Goal: Task Accomplishment & Management: Complete application form

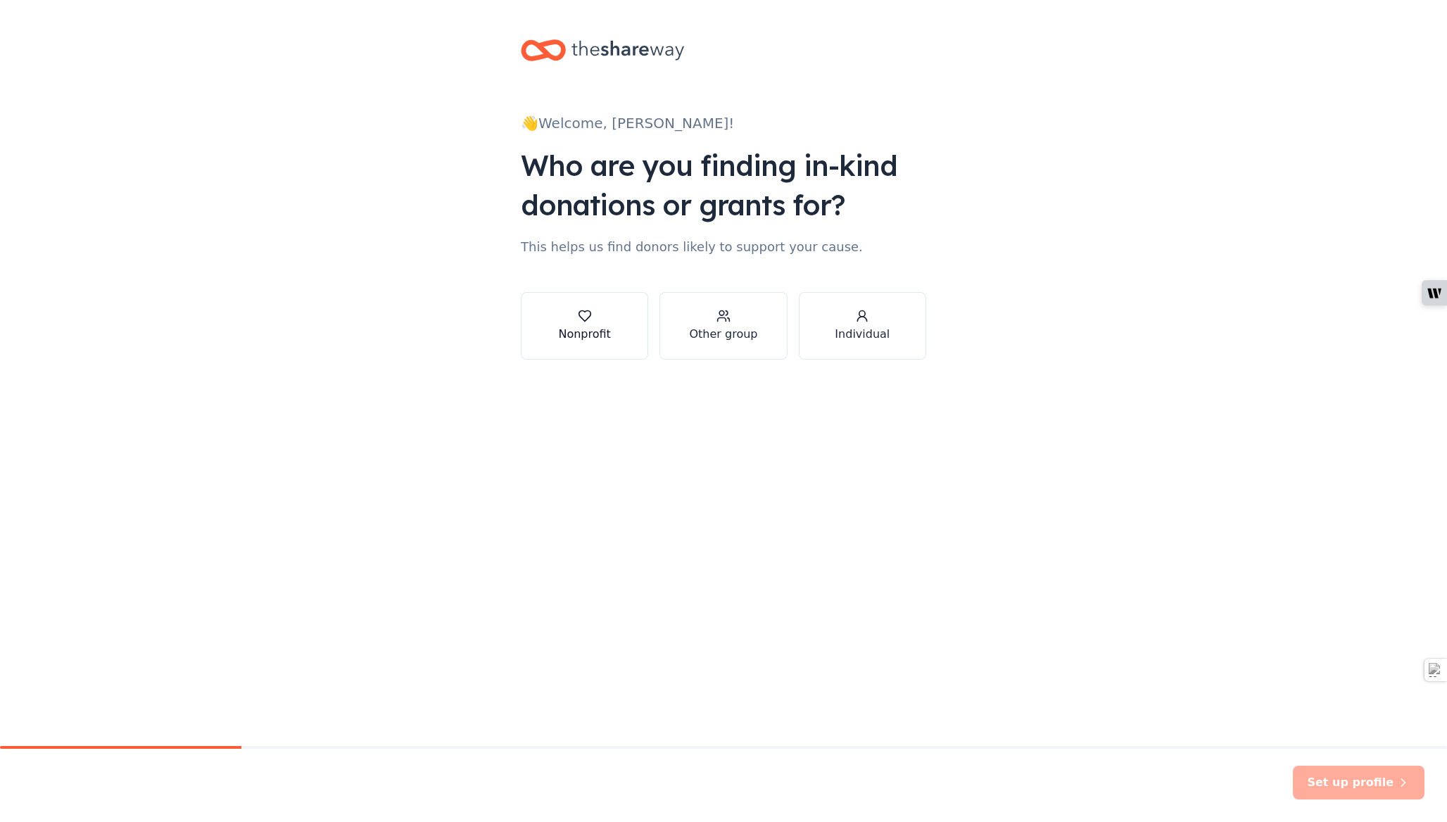
click at [584, 318] on icon "button" at bounding box center [585, 316] width 14 height 14
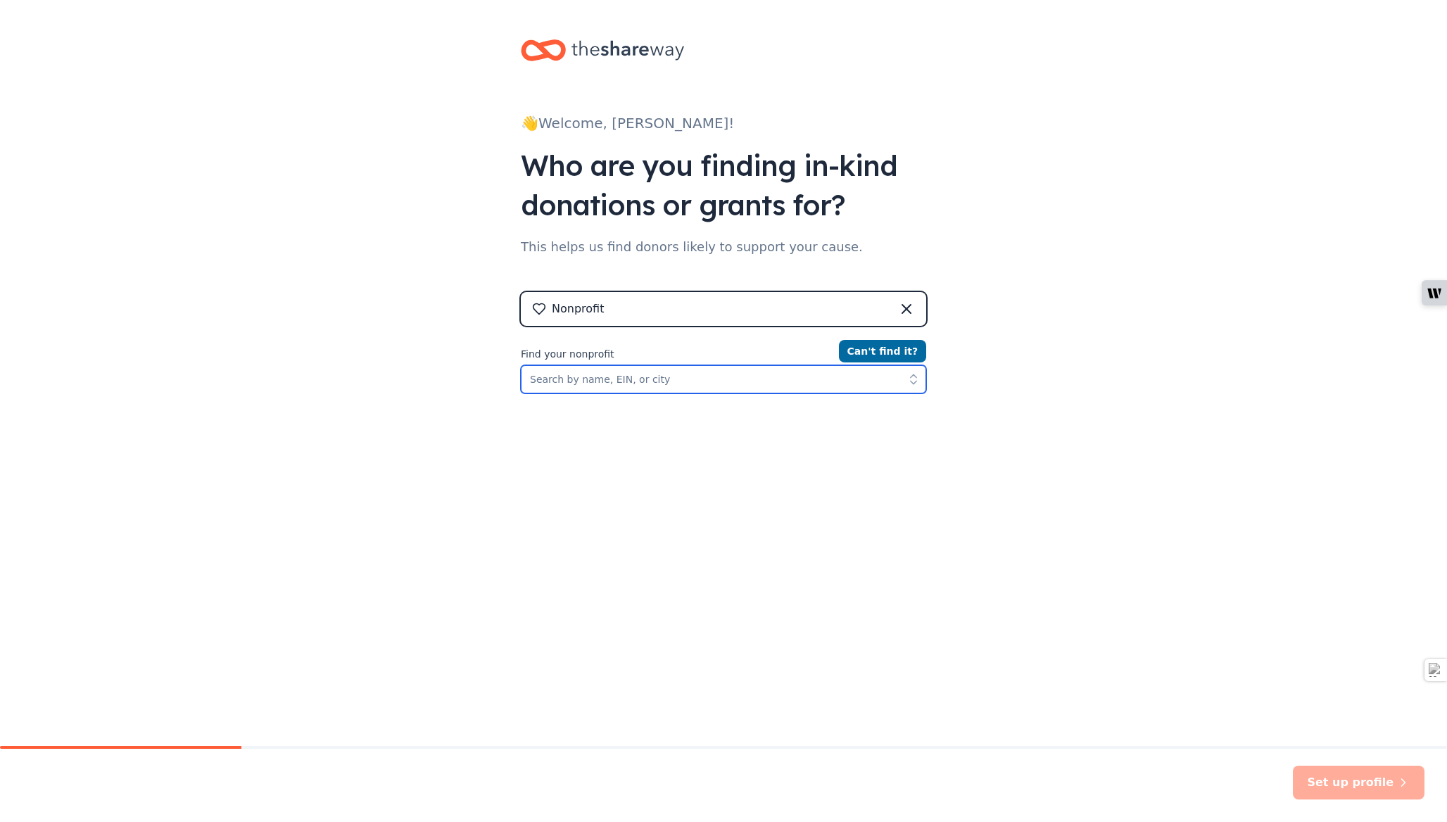
click at [726, 386] on input "Find your nonprofit" at bounding box center [723, 379] width 405 height 28
click at [908, 381] on icon "button" at bounding box center [913, 379] width 14 height 14
click at [679, 391] on input "elevate life network" at bounding box center [723, 379] width 405 height 28
click at [677, 389] on input "elevate life network" at bounding box center [723, 379] width 405 height 28
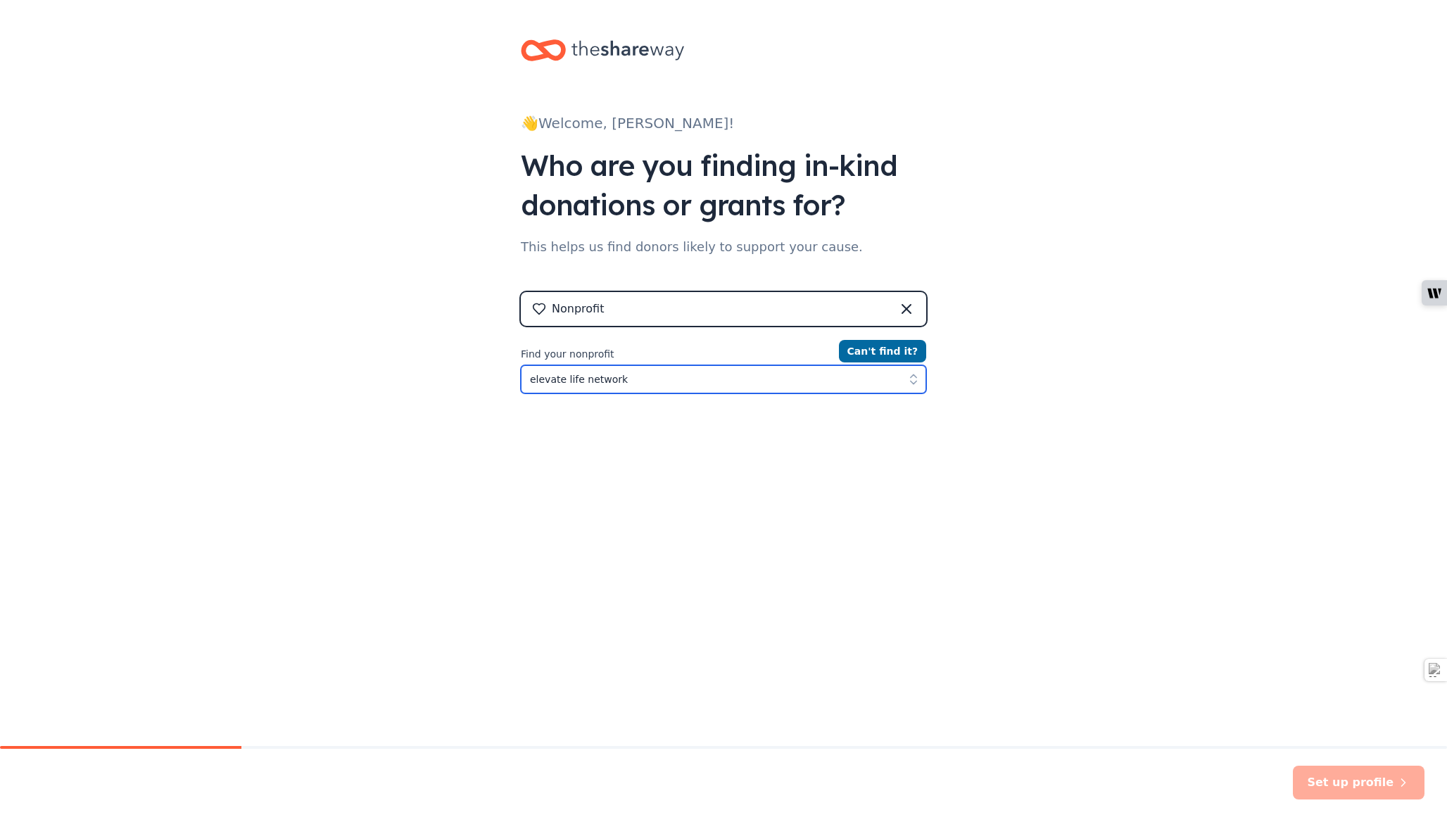
click at [677, 388] on input "elevate life network" at bounding box center [723, 379] width 405 height 28
click at [676, 388] on input "elevate life network" at bounding box center [723, 379] width 405 height 28
click at [912, 380] on icon "button" at bounding box center [913, 379] width 14 height 14
type input "Elevate Life Network"
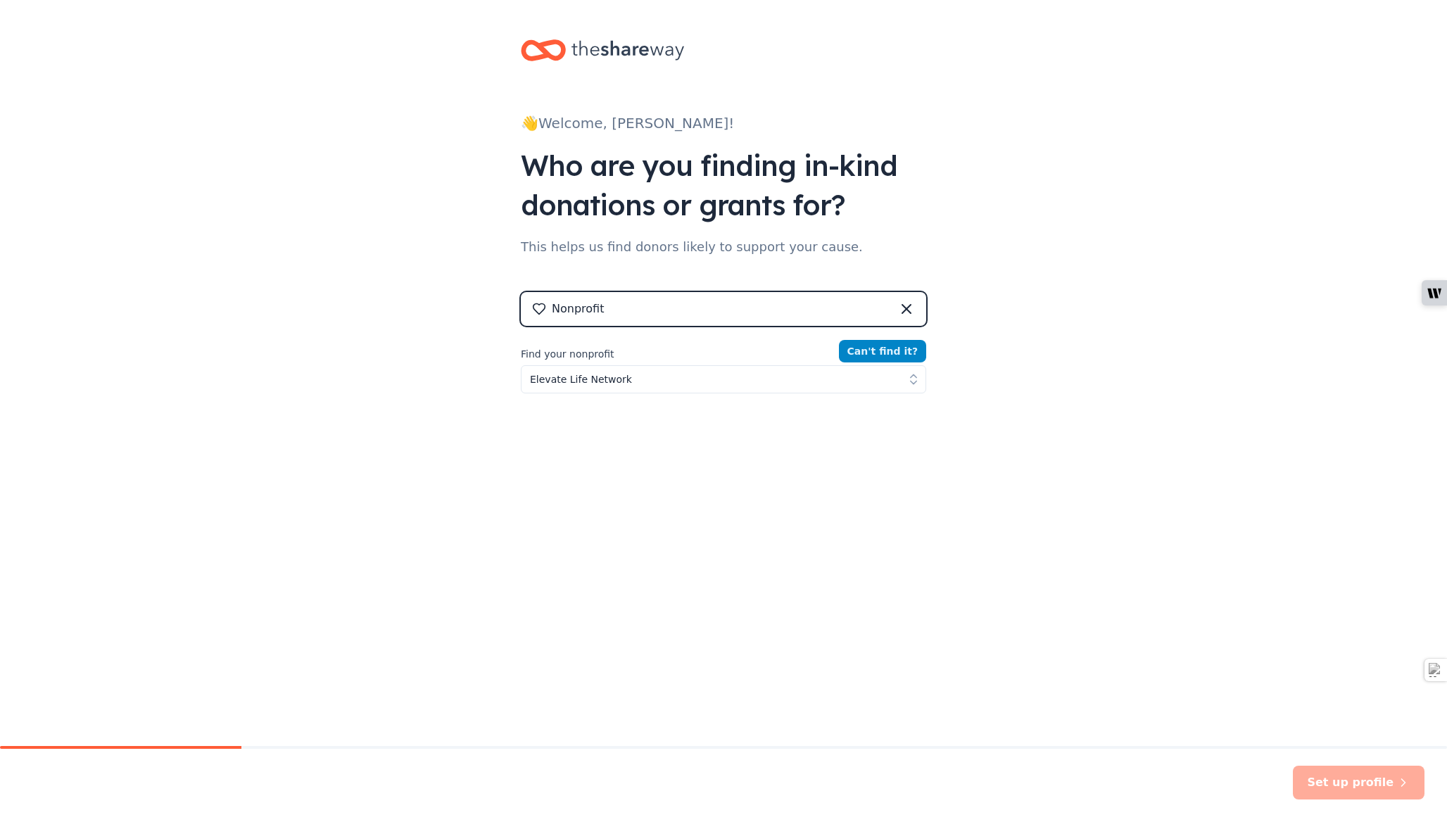
click at [897, 348] on button "Can ' t find it?" at bounding box center [882, 351] width 87 height 23
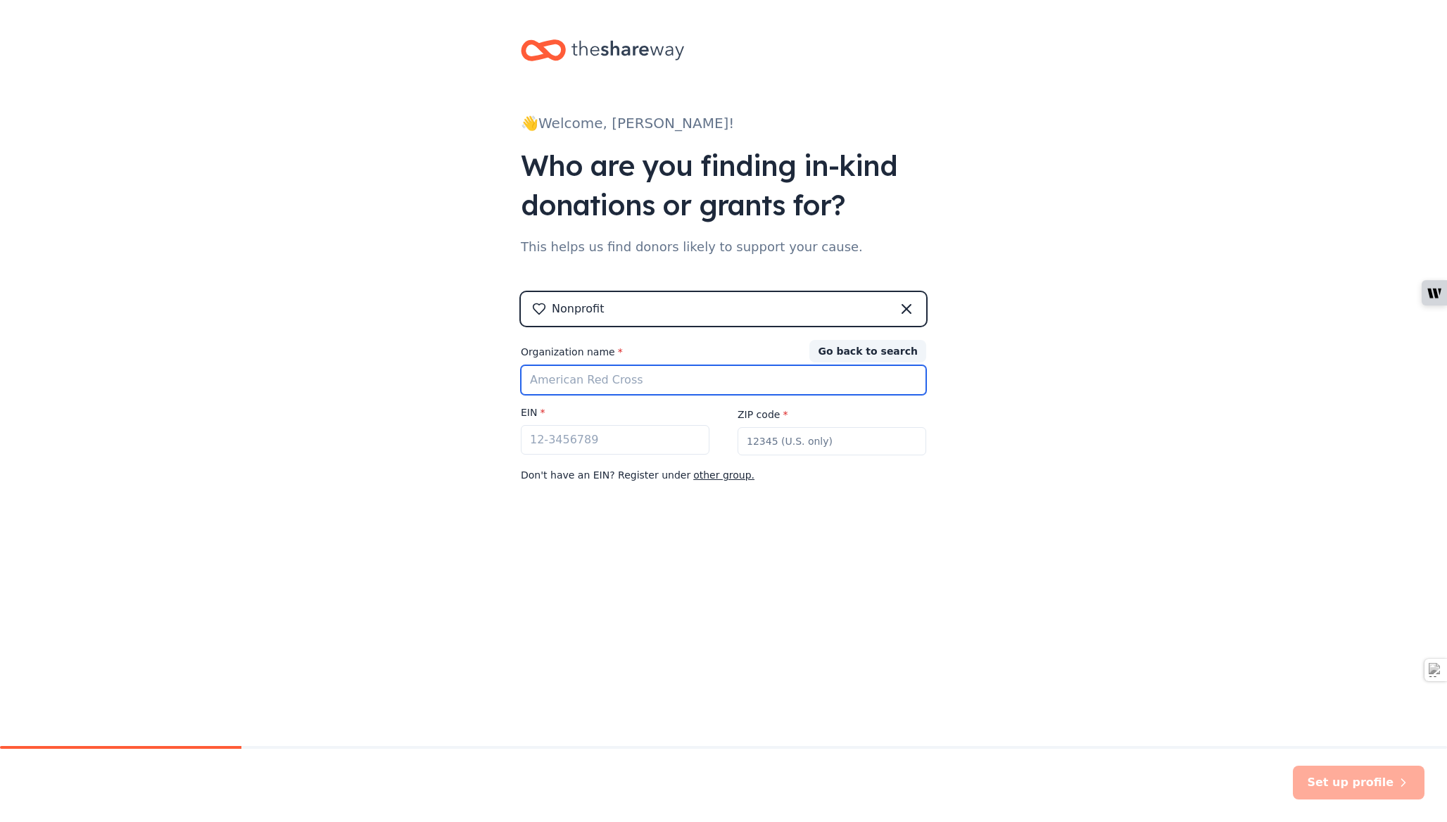
click at [765, 386] on input "Organization name *" at bounding box center [723, 380] width 405 height 30
type input "Elevate Life Network"
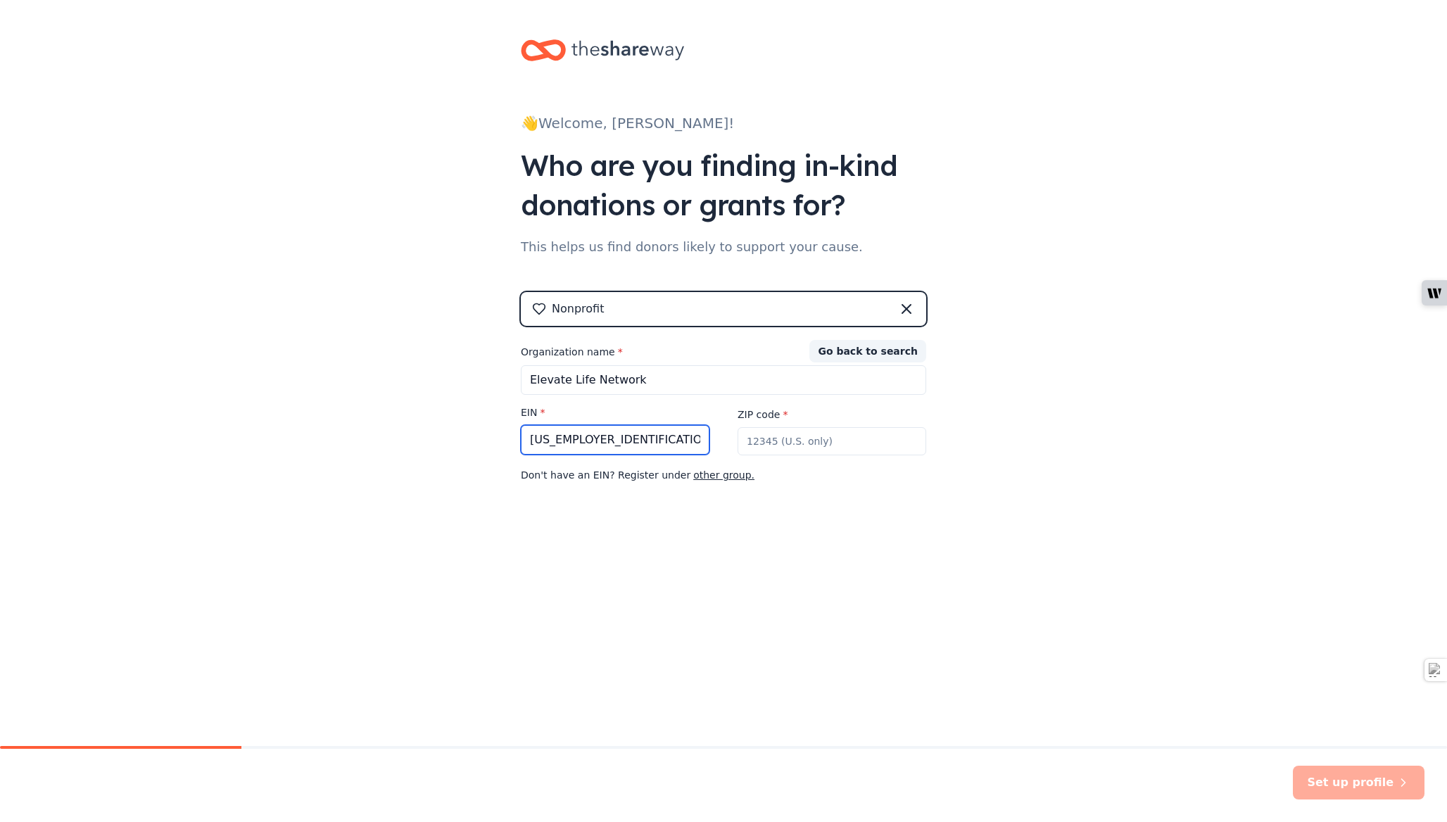
type input "[US_EMPLOYER_IDENTIFICATION_NUMBER]"
type input "44708"
click at [1062, 560] on div "👋 Welcome, [PERSON_NAME]! Who are you finding in-kind donations or grants for? …" at bounding box center [723, 289] width 1447 height 579
click at [1367, 779] on button "Set up profile" at bounding box center [1359, 783] width 132 height 34
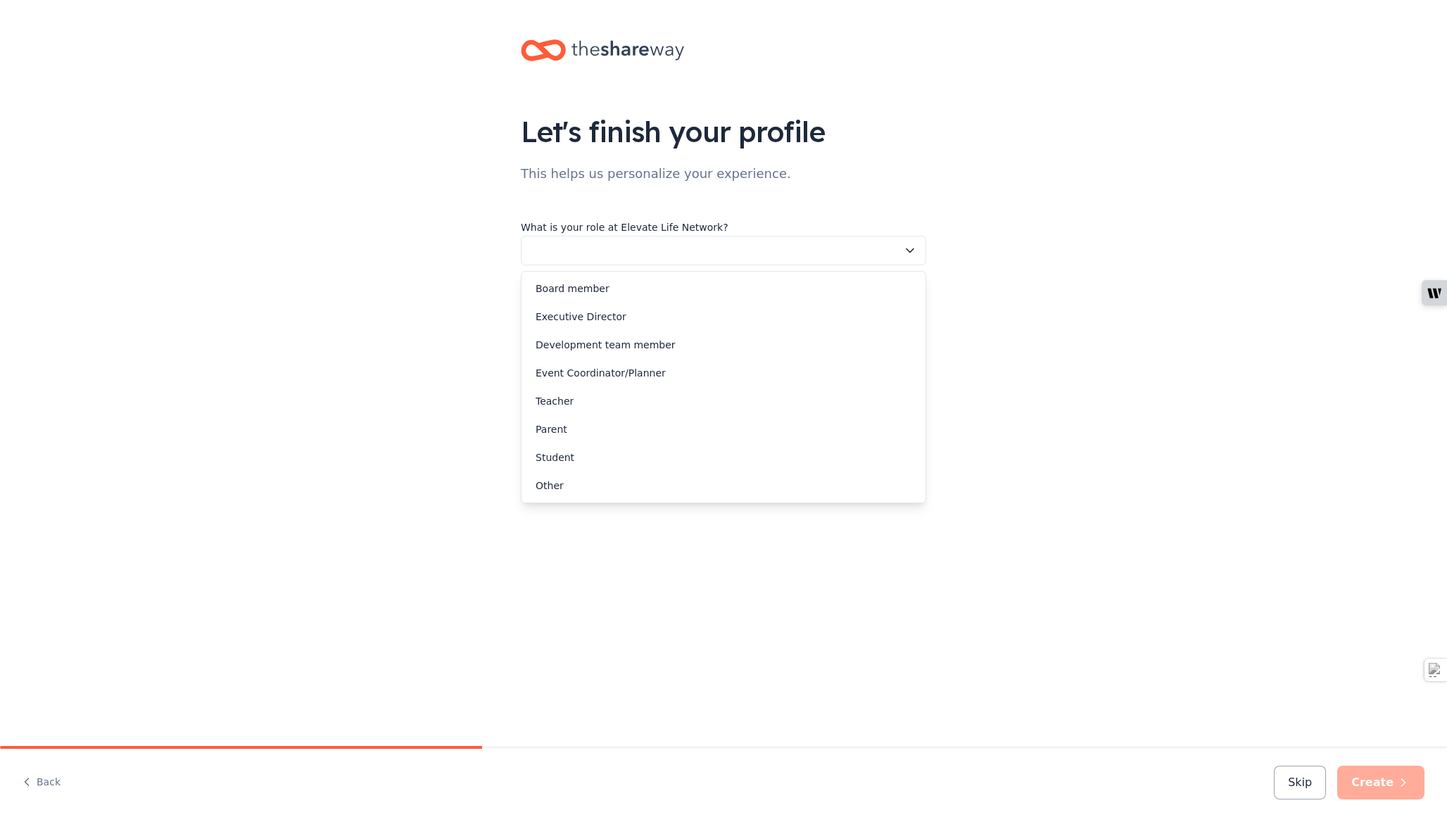
click at [675, 241] on button "button" at bounding box center [723, 251] width 405 height 30
click at [692, 315] on div "Executive Director" at bounding box center [723, 317] width 398 height 28
click at [735, 246] on span "Executive Director" at bounding box center [713, 250] width 367 height 17
click at [750, 350] on div "Development team member" at bounding box center [723, 345] width 398 height 28
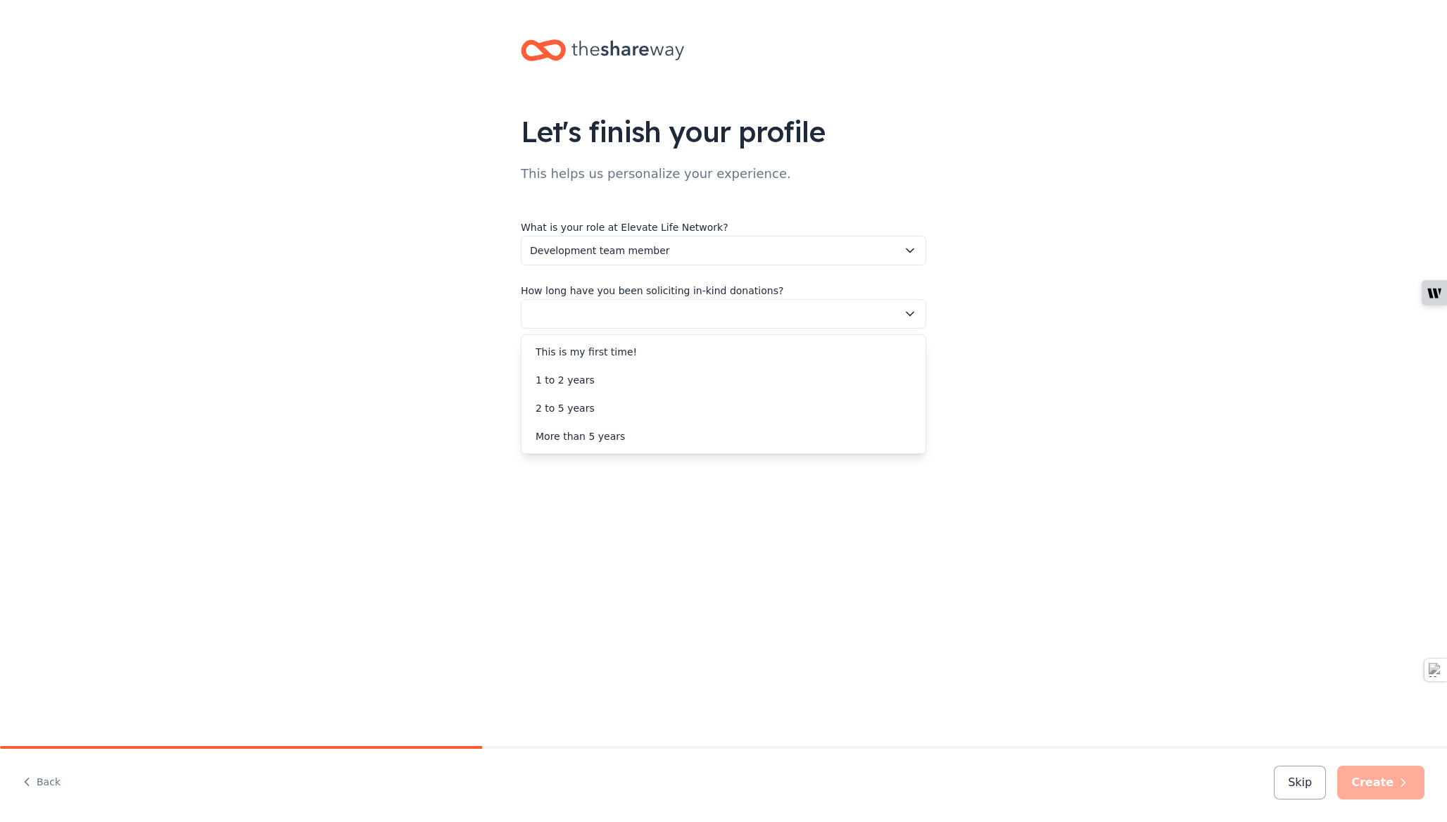
click at [701, 316] on button "button" at bounding box center [723, 314] width 405 height 30
click at [693, 352] on div "This is my first time!" at bounding box center [723, 352] width 398 height 28
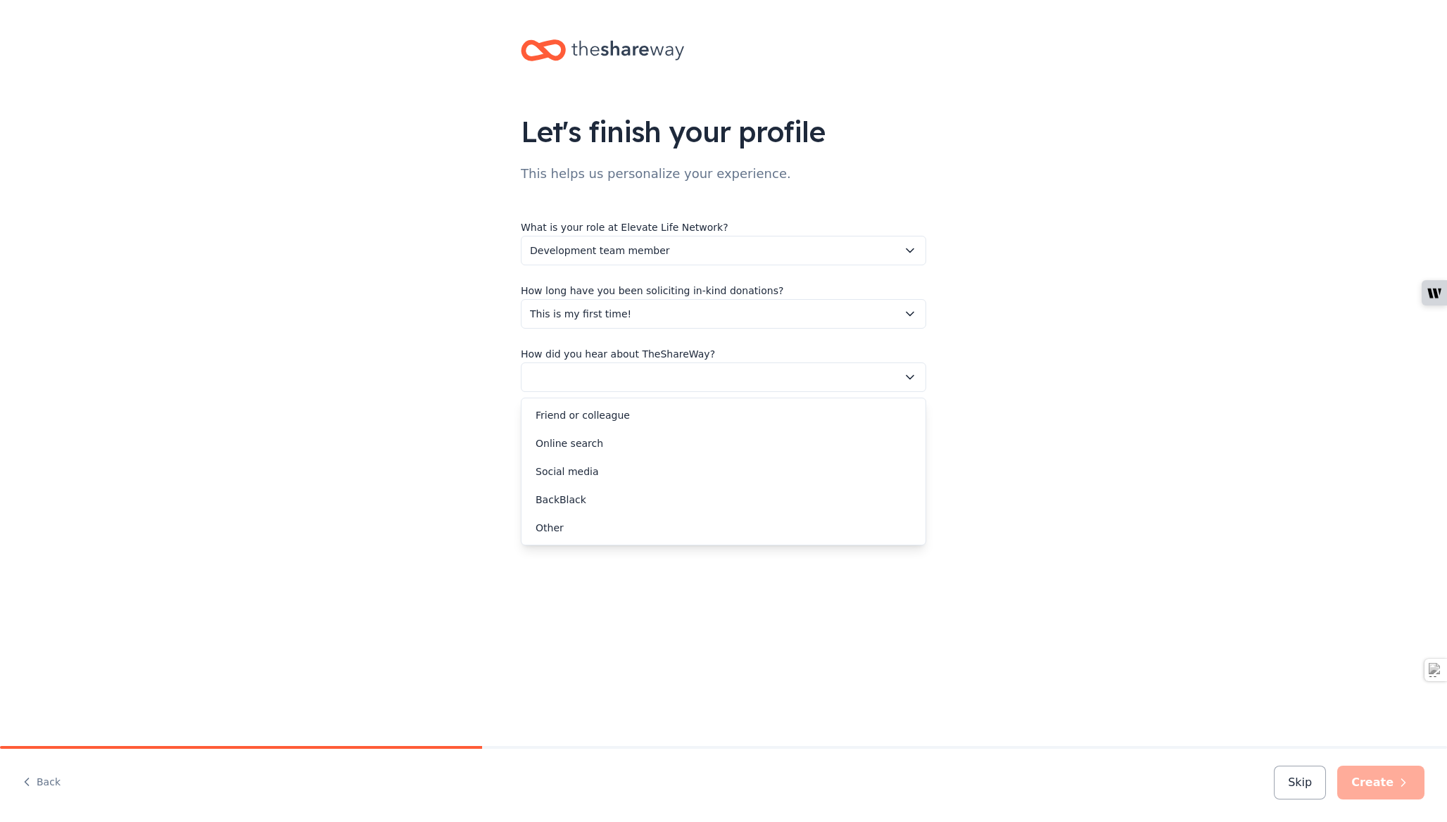
click at [691, 377] on button "button" at bounding box center [723, 377] width 405 height 30
click at [704, 440] on div "Online search" at bounding box center [723, 443] width 398 height 28
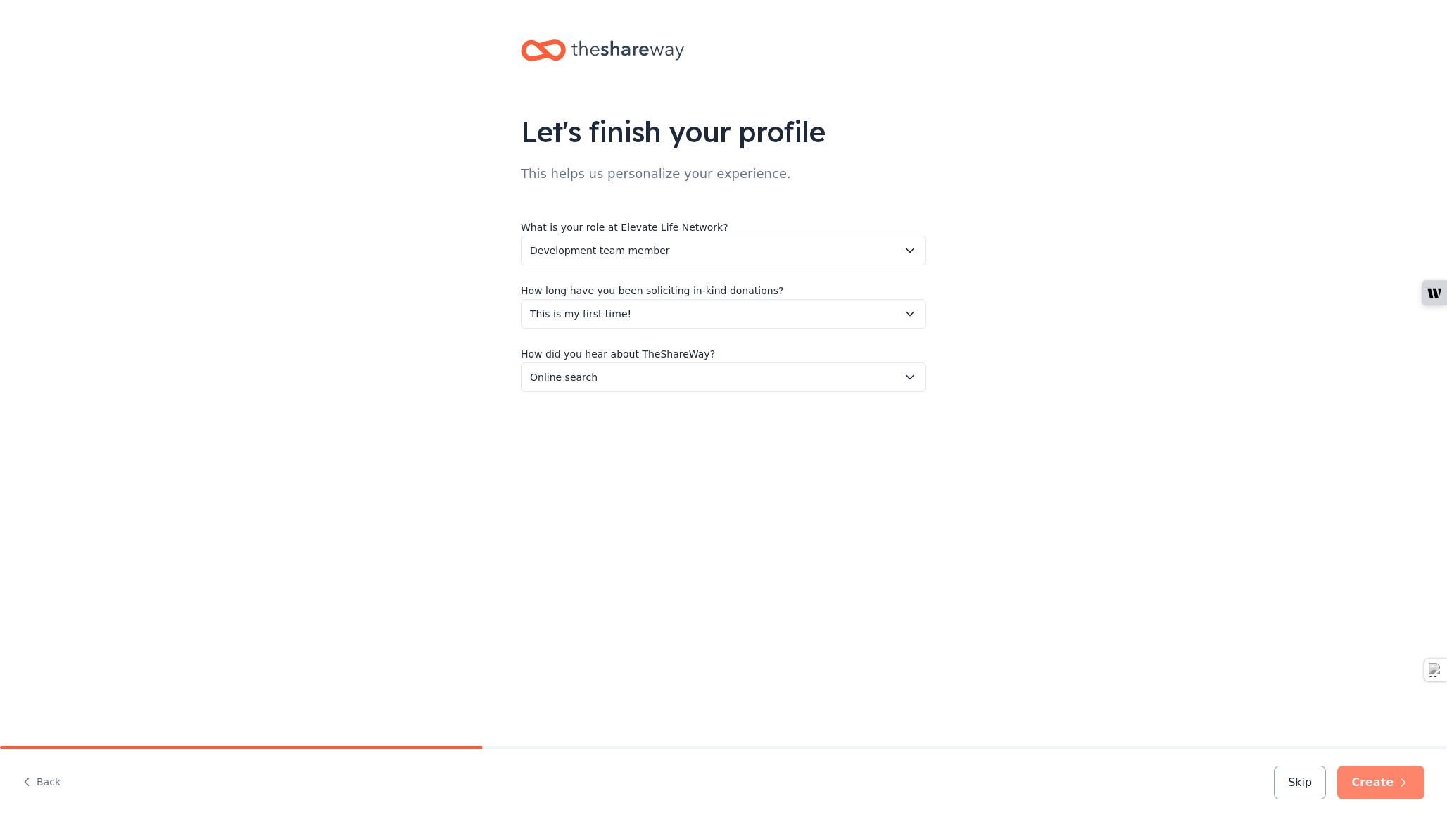
click at [1369, 773] on button "Create" at bounding box center [1380, 783] width 87 height 34
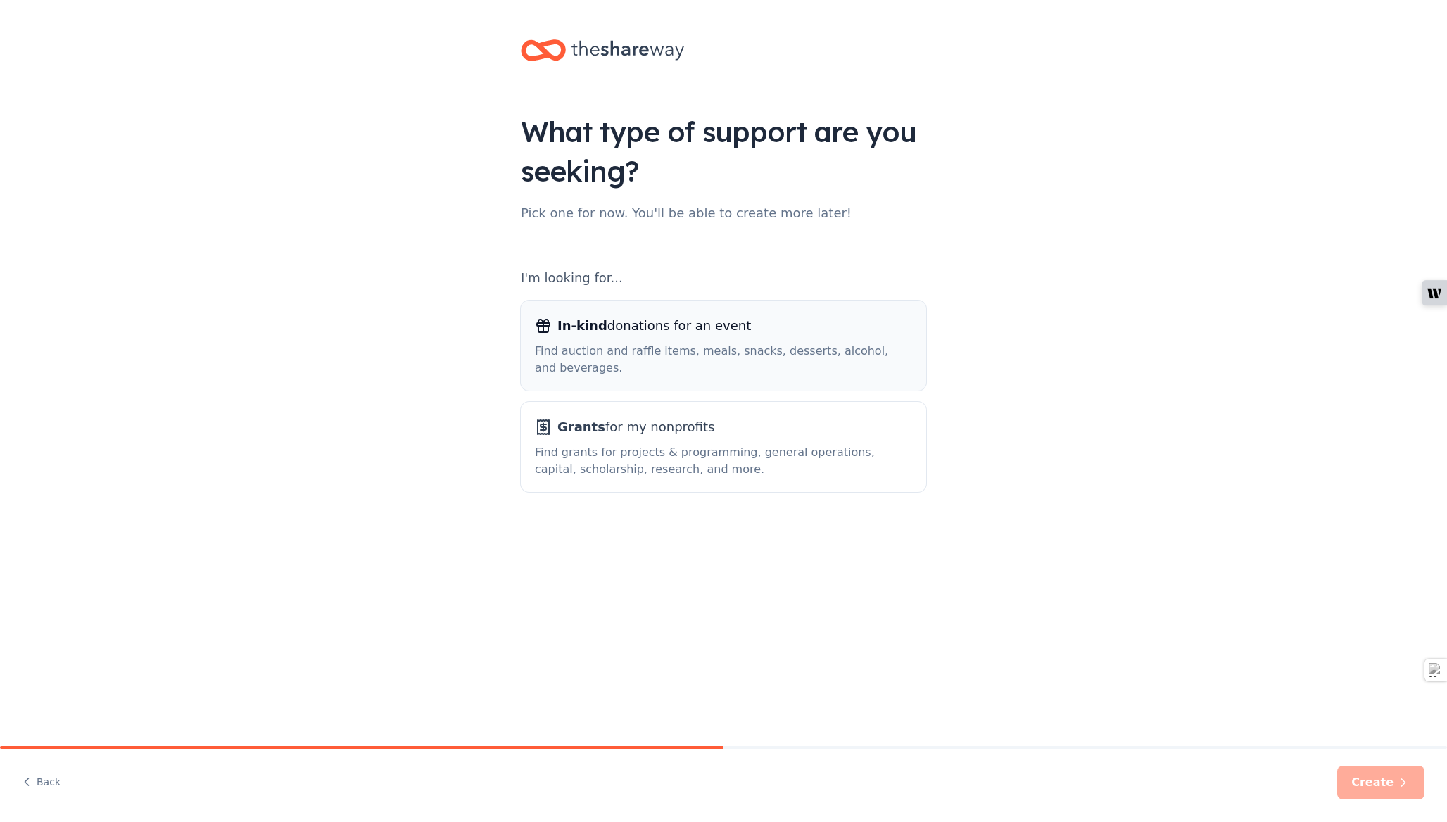
click at [672, 358] on div "Find auction and raffle items, meals, snacks, desserts, alcohol, and beverages." at bounding box center [723, 360] width 377 height 34
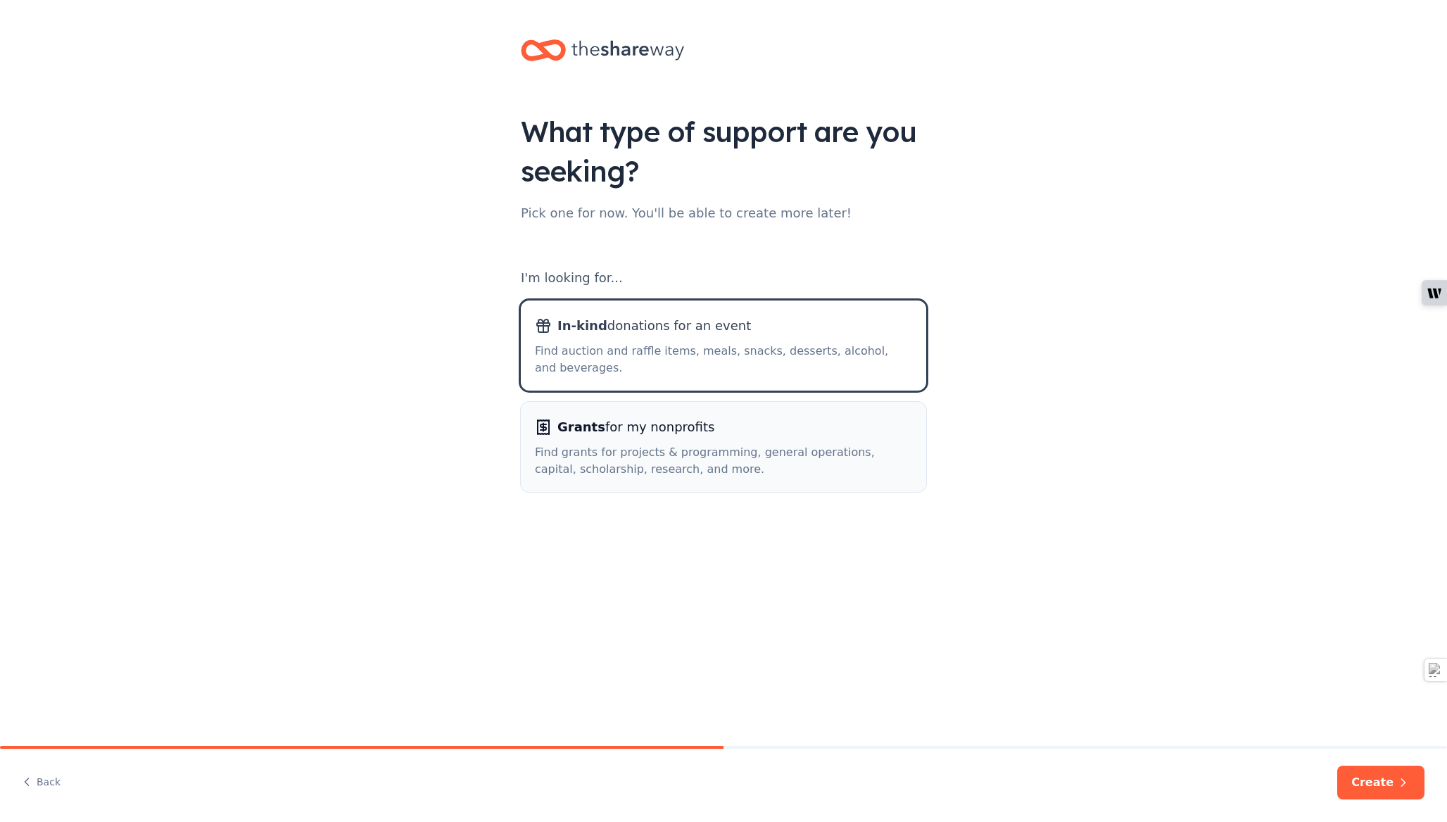
click at [659, 455] on div "Find grants for projects & programming, general operations, capital, scholarshi…" at bounding box center [723, 461] width 377 height 34
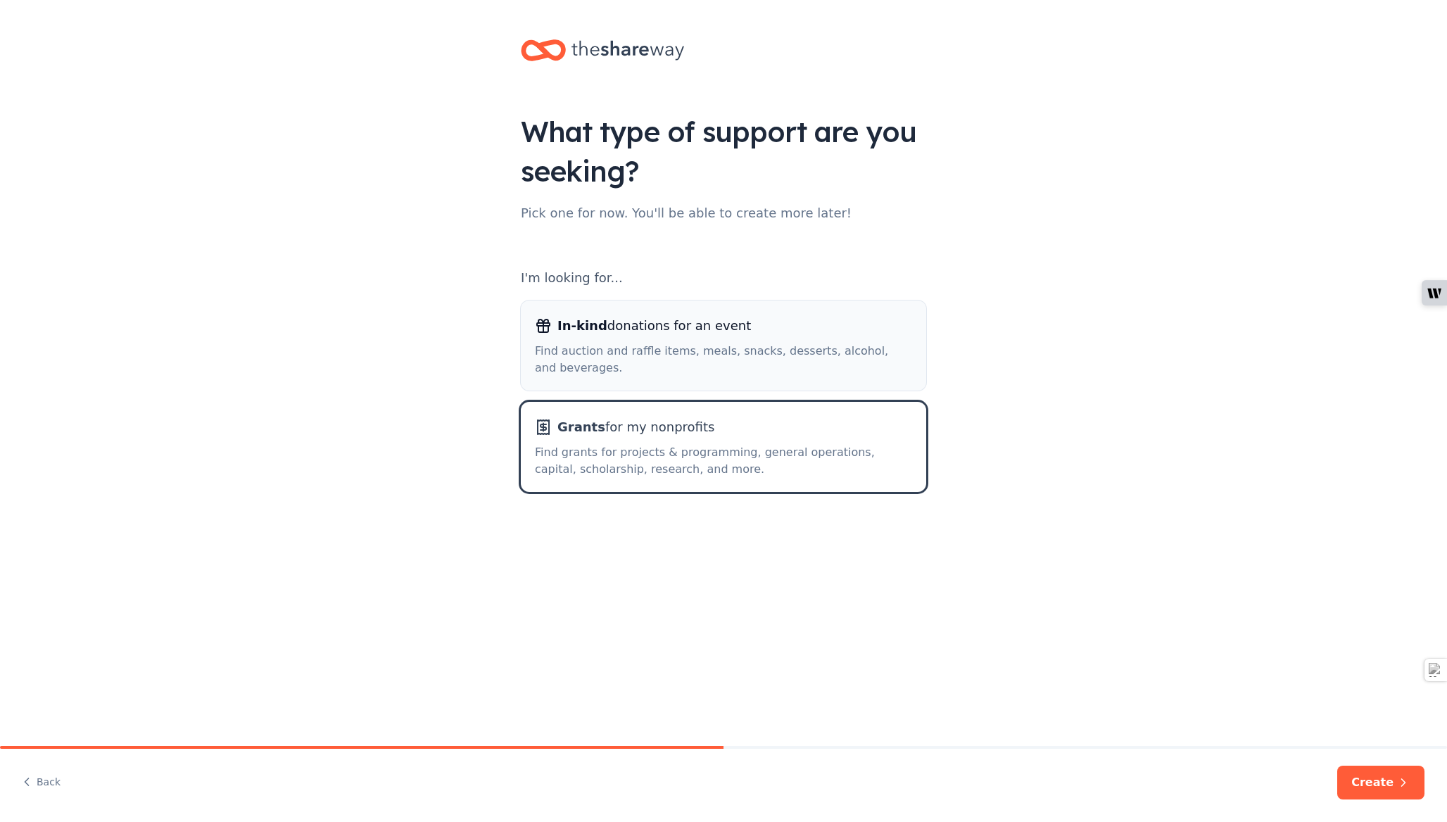
click at [675, 350] on div "Find auction and raffle items, meals, snacks, desserts, alcohol, and beverages." at bounding box center [723, 360] width 377 height 34
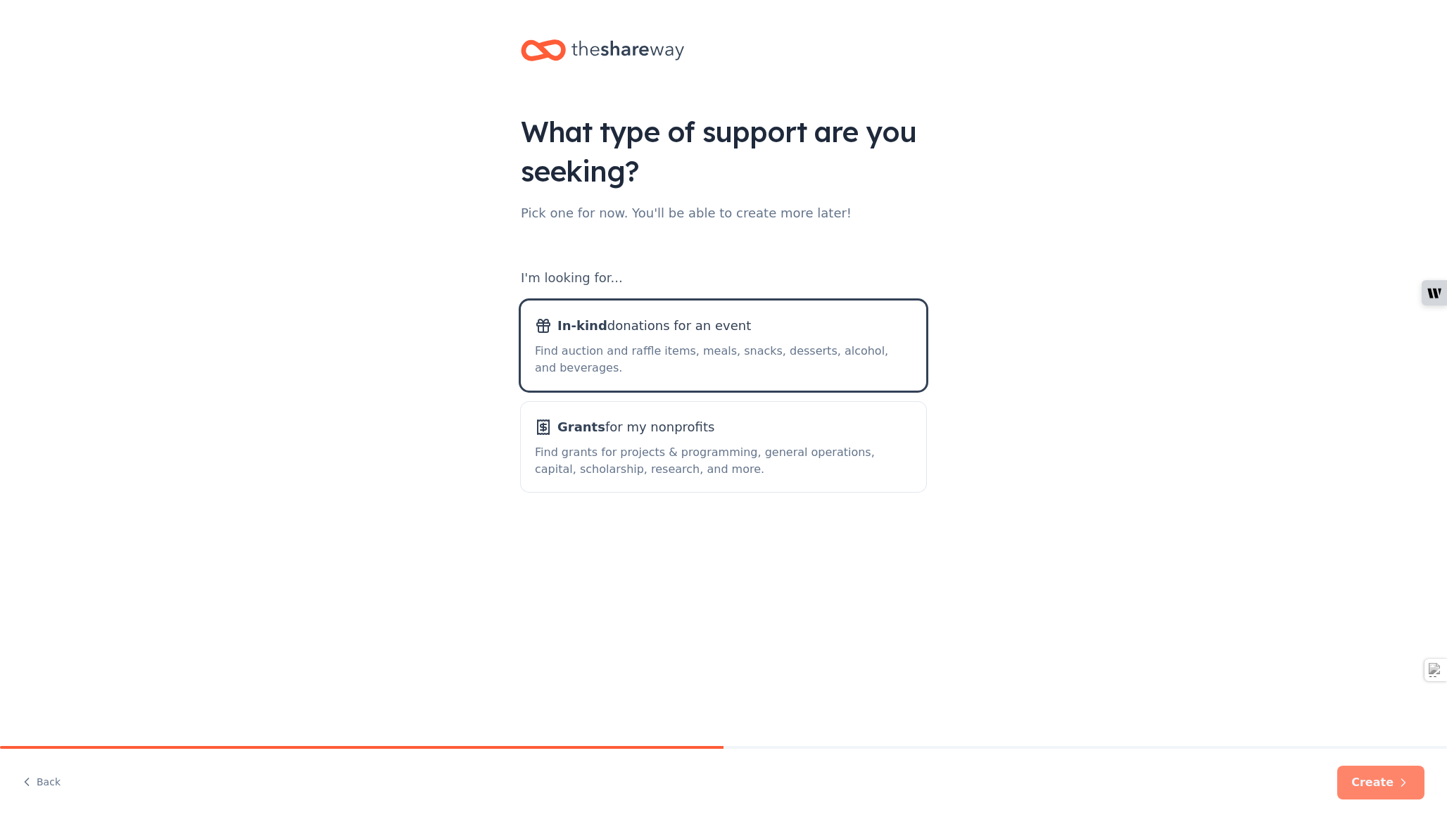
click at [1393, 777] on button "Create" at bounding box center [1380, 783] width 87 height 34
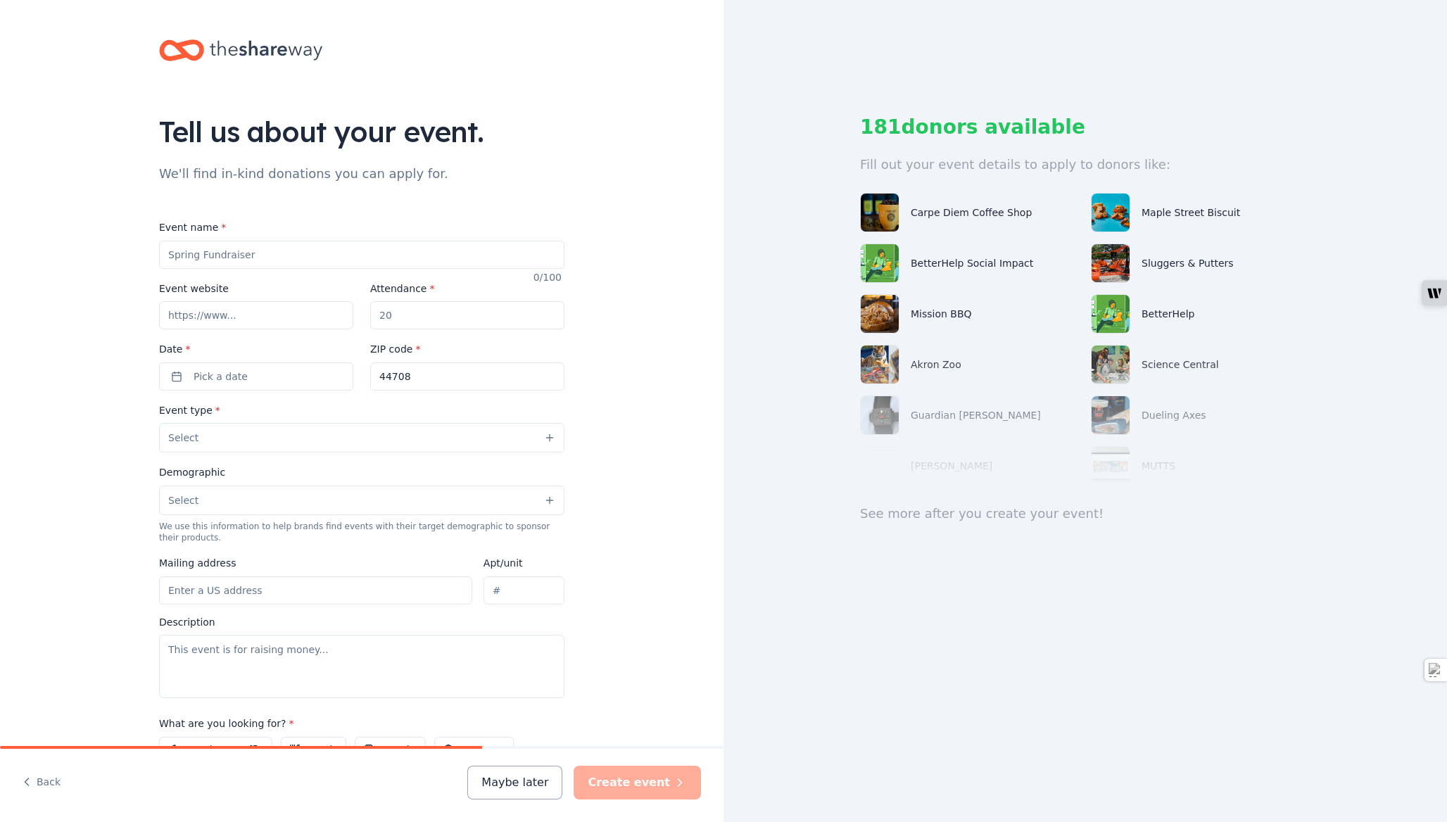
click at [342, 260] on input "Event name *" at bounding box center [361, 255] width 405 height 28
type input "Family Gatherings"
click at [265, 317] on input "Event website" at bounding box center [256, 315] width 194 height 28
type input "[URL][DOMAIN_NAME]"
type input "35"
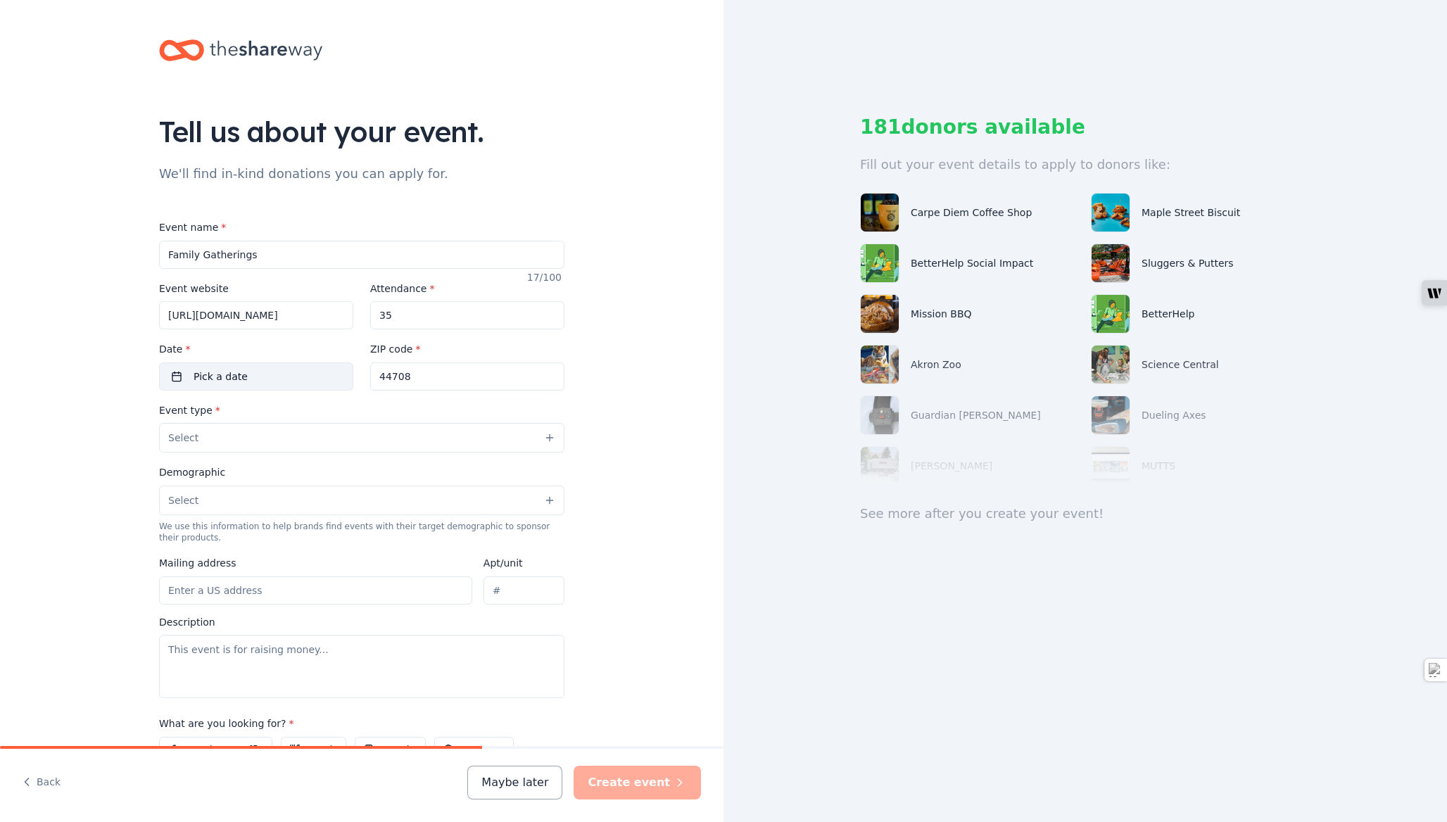
click at [305, 382] on button "Pick a date" at bounding box center [256, 376] width 194 height 28
click at [253, 497] on button "8" at bounding box center [251, 497] width 25 height 25
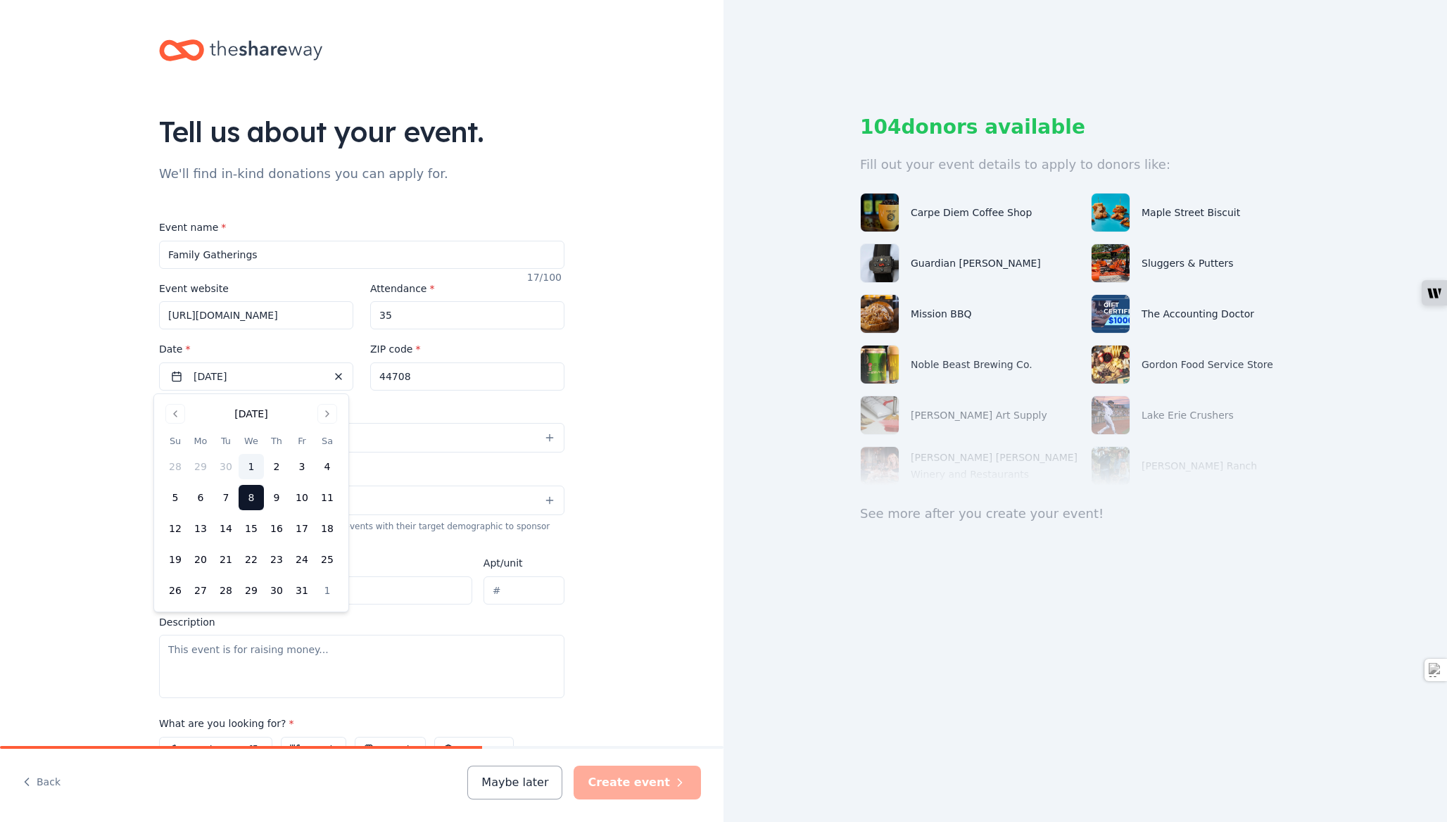
click at [611, 376] on div "Tell us about your event. We'll find in-kind donations you can apply for. Event…" at bounding box center [361, 468] width 723 height 937
click at [376, 441] on button "Select" at bounding box center [361, 438] width 405 height 30
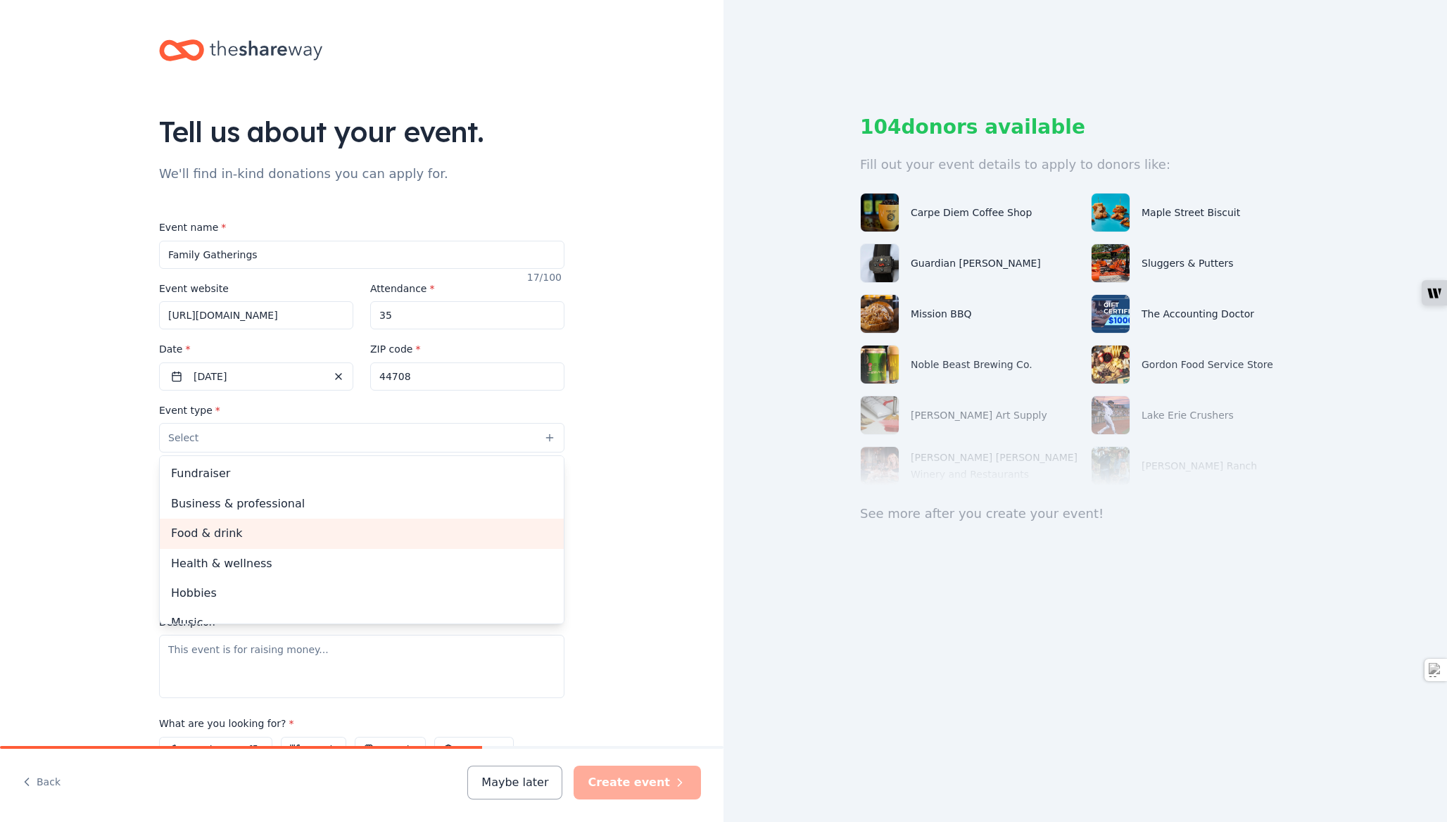
click at [460, 531] on span "Food & drink" at bounding box center [361, 533] width 381 height 18
click at [649, 500] on div "Tell us about your event. We'll find in-kind donations you can apply for. Event…" at bounding box center [361, 469] width 723 height 938
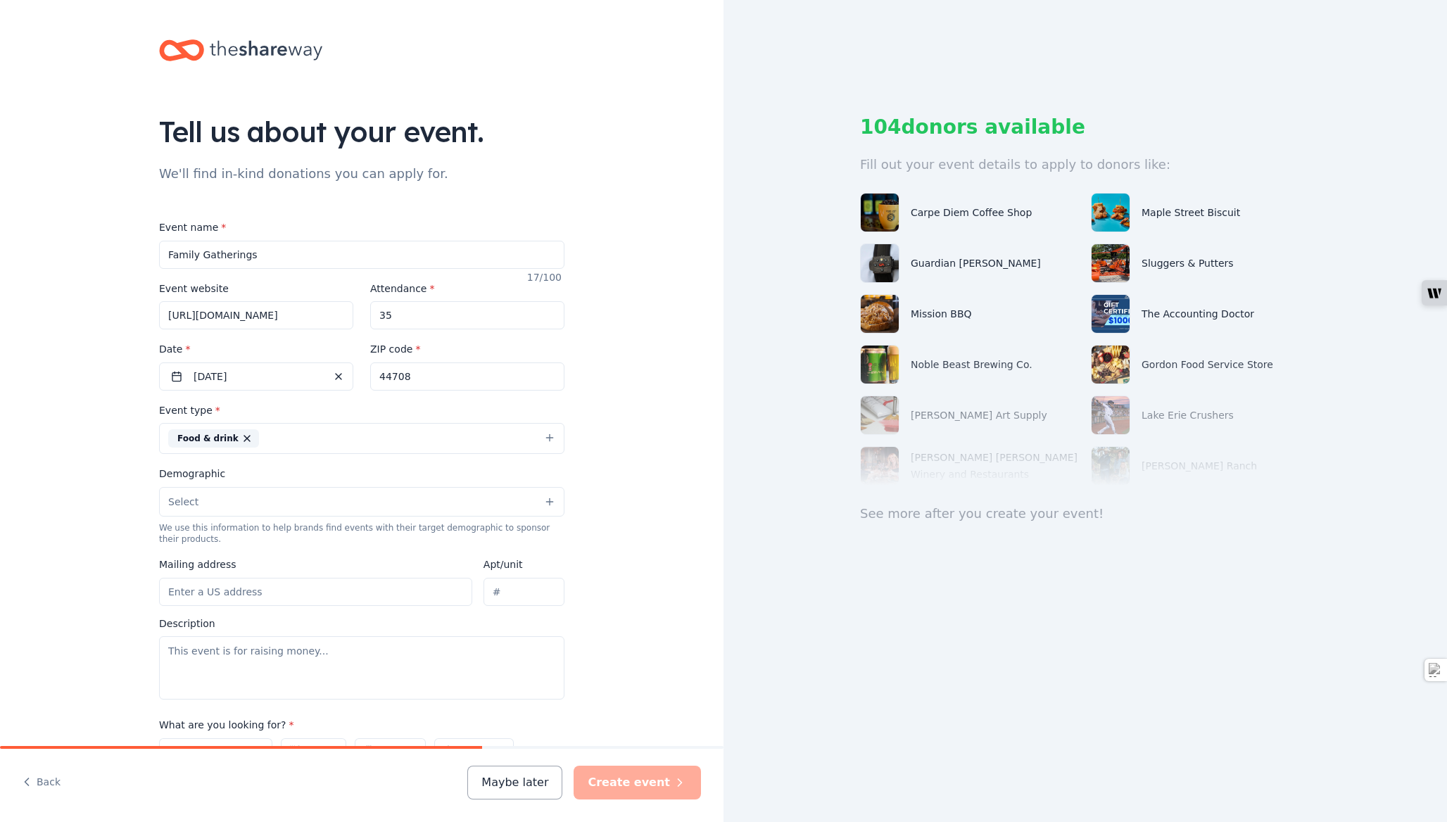
click at [536, 441] on button "Food & drink" at bounding box center [361, 438] width 405 height 31
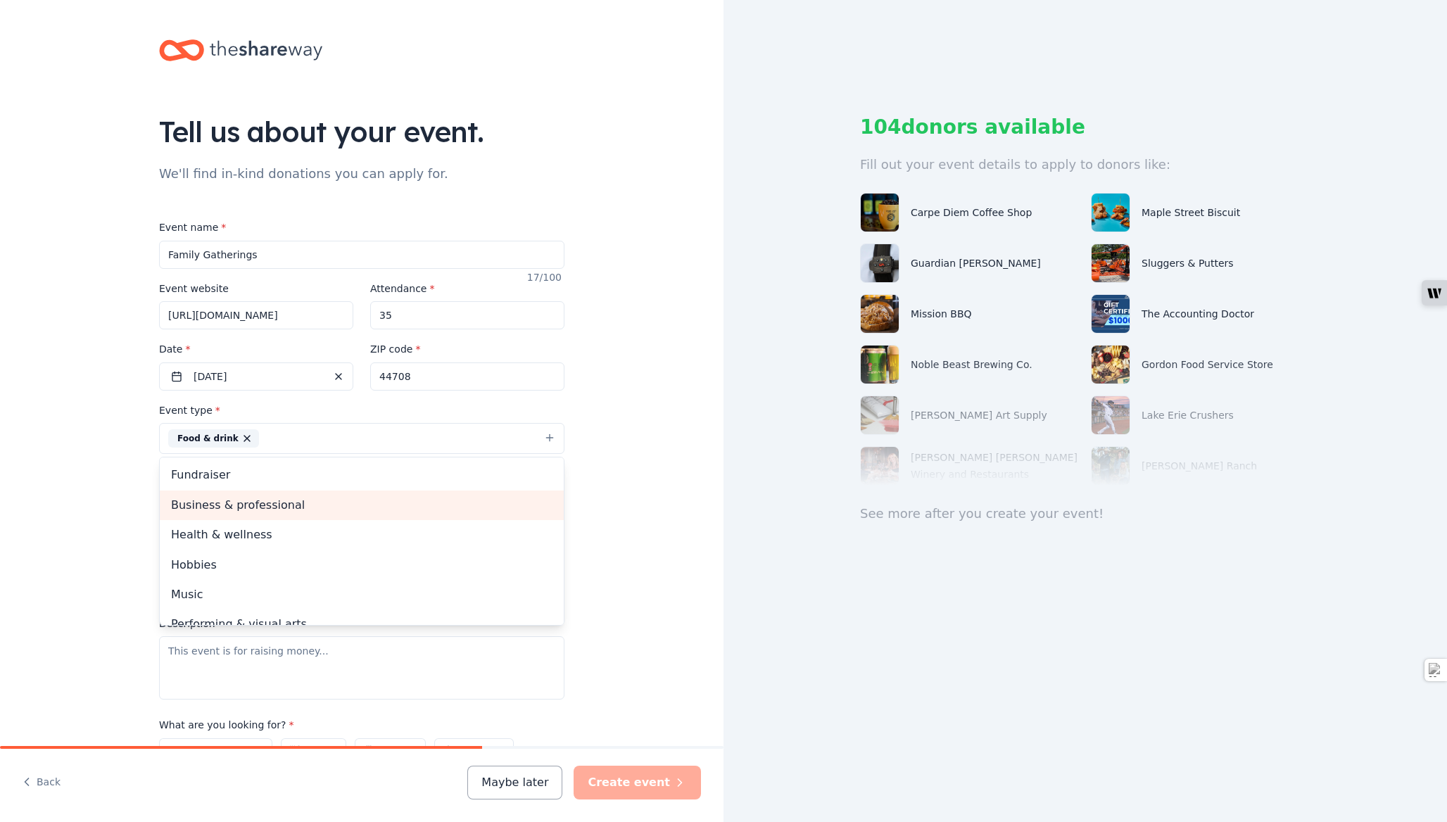
click at [441, 504] on span "Business & professional" at bounding box center [361, 505] width 381 height 18
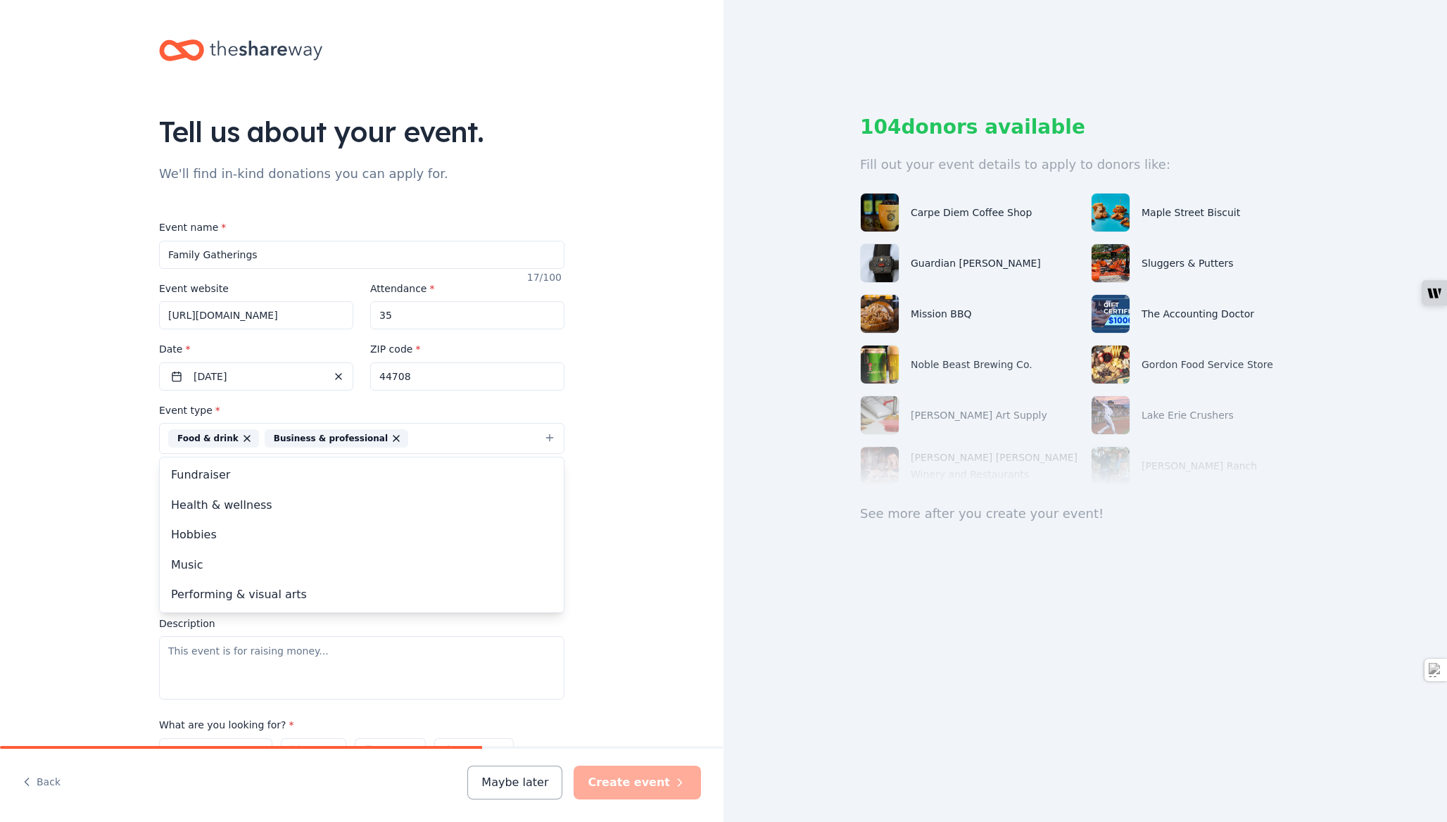
click at [642, 502] on div "Tell us about your event. We'll find in-kind donations you can apply for. Event…" at bounding box center [361, 469] width 723 height 938
click at [319, 502] on button "Select" at bounding box center [361, 502] width 405 height 30
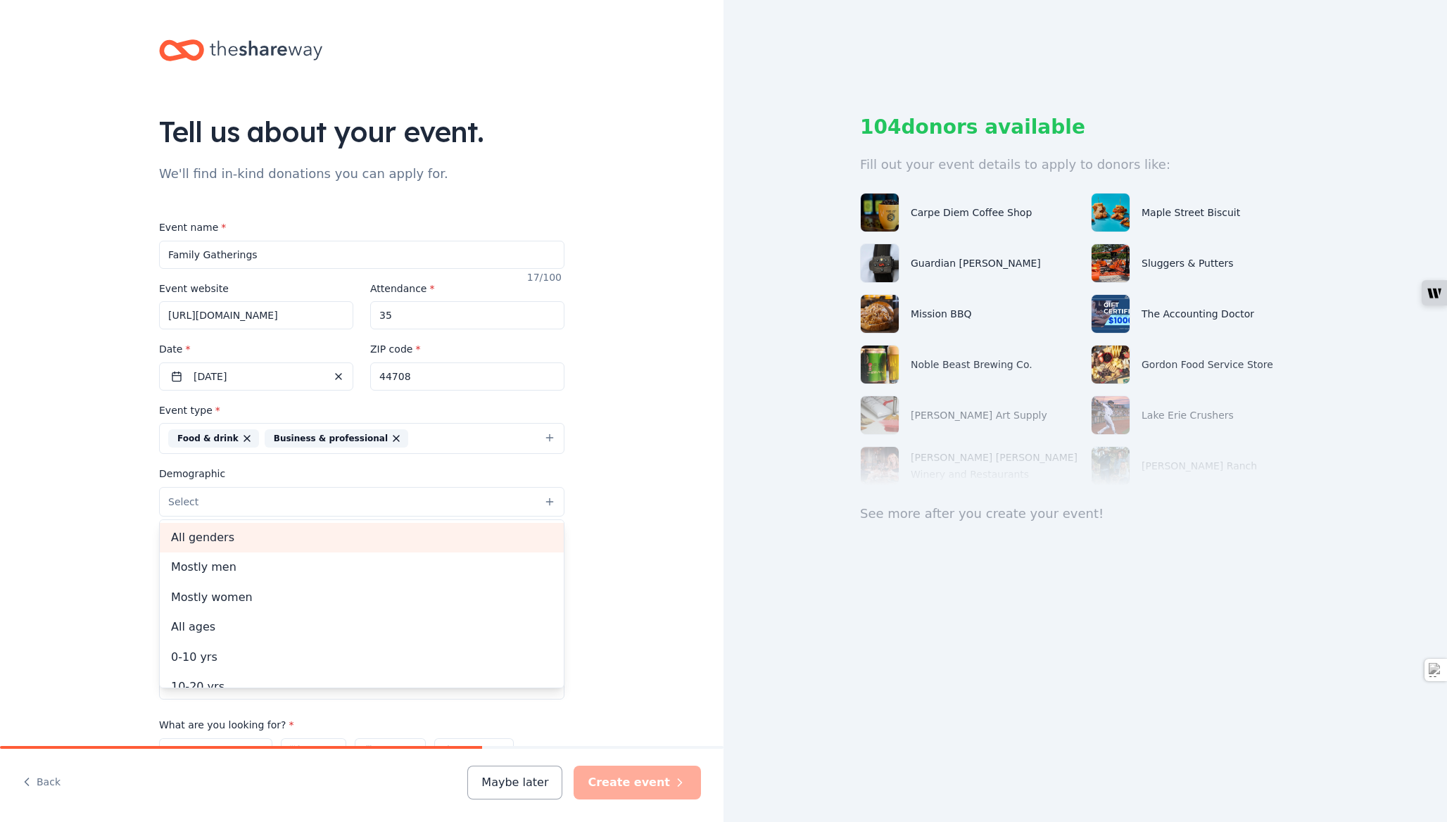
click at [341, 540] on span "All genders" at bounding box center [361, 537] width 381 height 18
click at [665, 540] on div "Tell us about your event. We'll find in-kind donations you can apply for. Event…" at bounding box center [361, 469] width 723 height 939
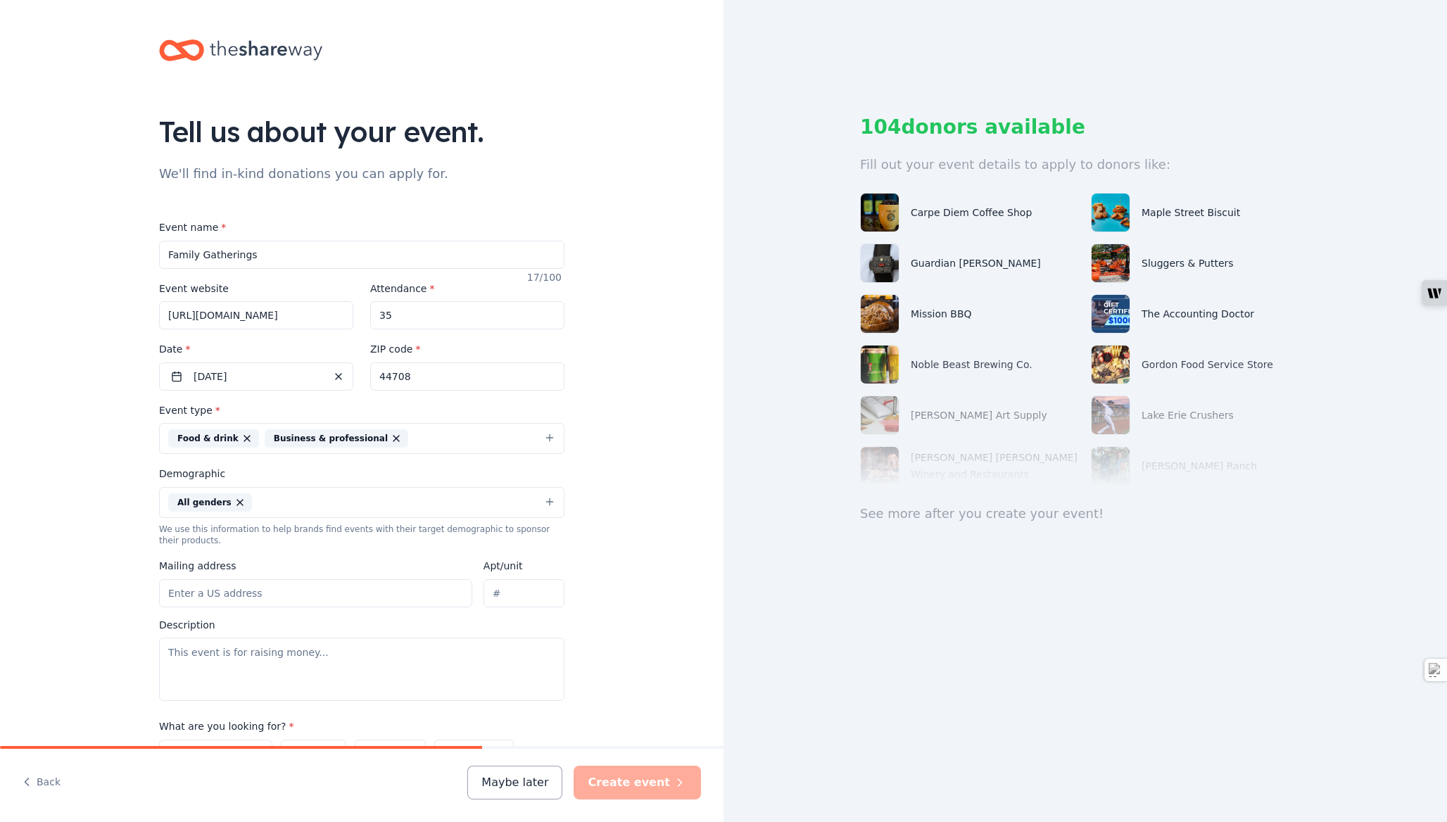
click at [544, 500] on button "All genders" at bounding box center [361, 502] width 405 height 31
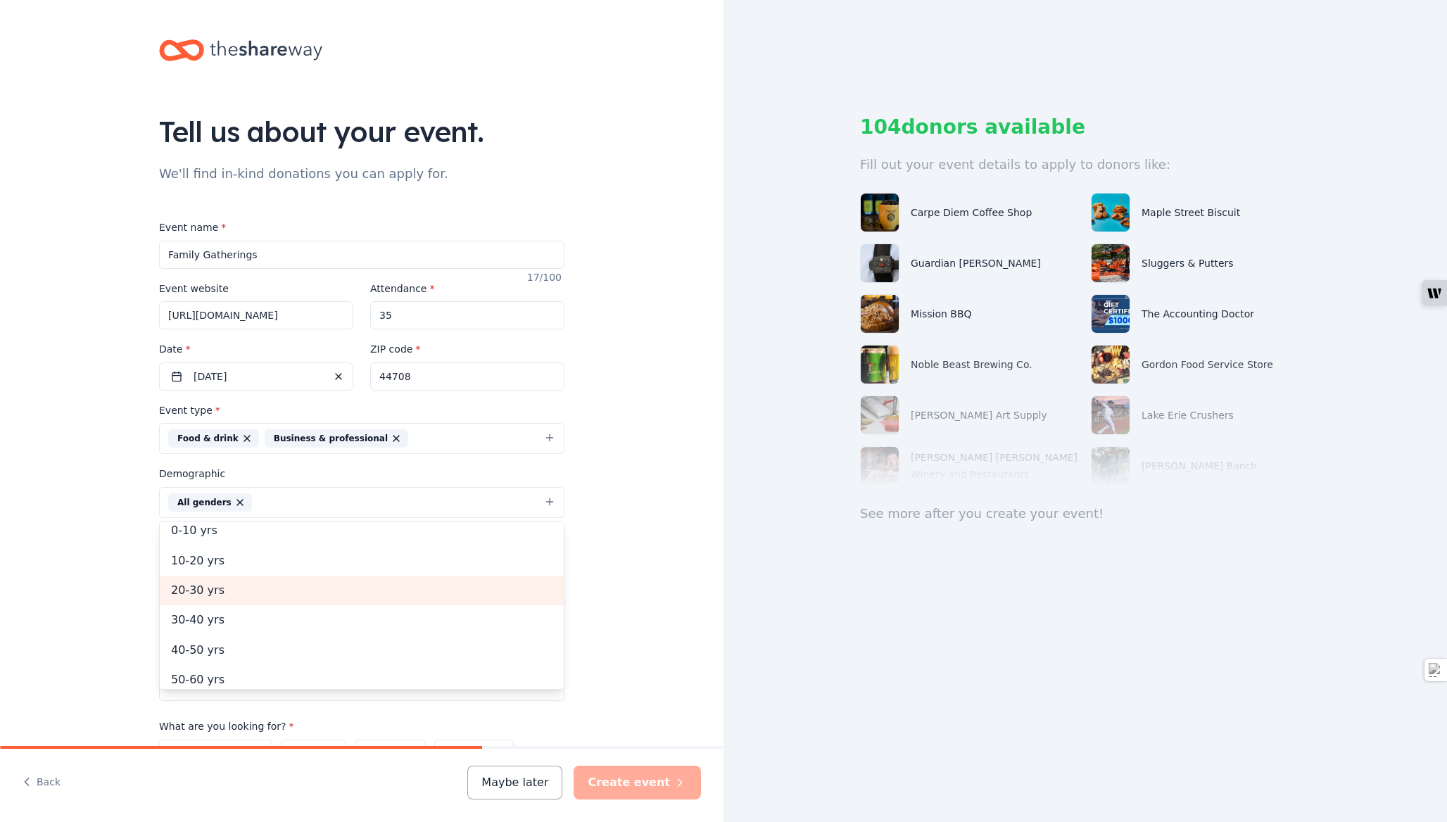
scroll to position [107, 0]
click at [309, 575] on span "20-30 yrs" at bounding box center [361, 581] width 381 height 18
click at [280, 585] on span "30-40 yrs" at bounding box center [361, 581] width 381 height 18
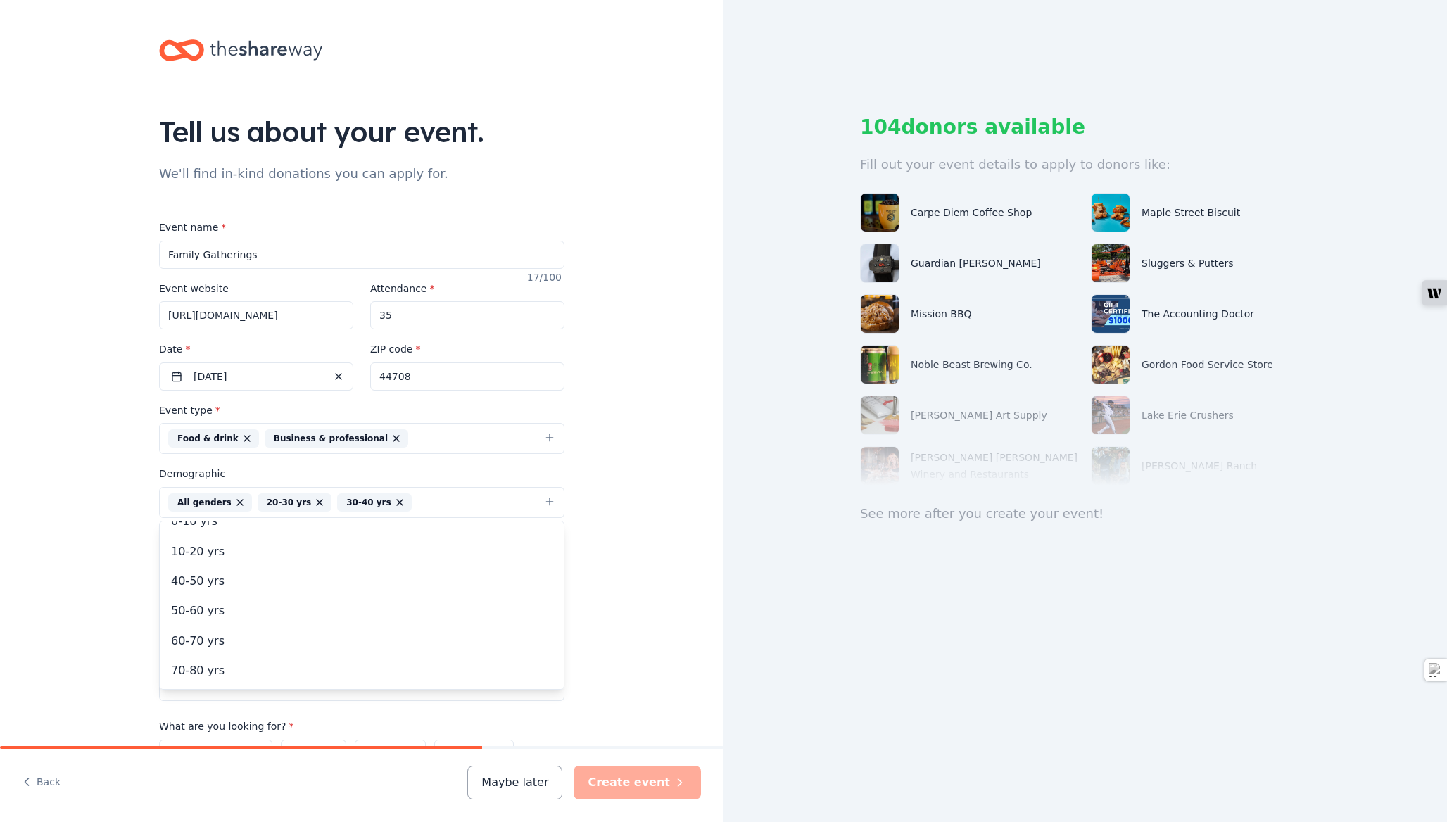
click at [625, 543] on div "Tell us about your event. We'll find in-kind donations you can apply for. Event…" at bounding box center [361, 469] width 723 height 939
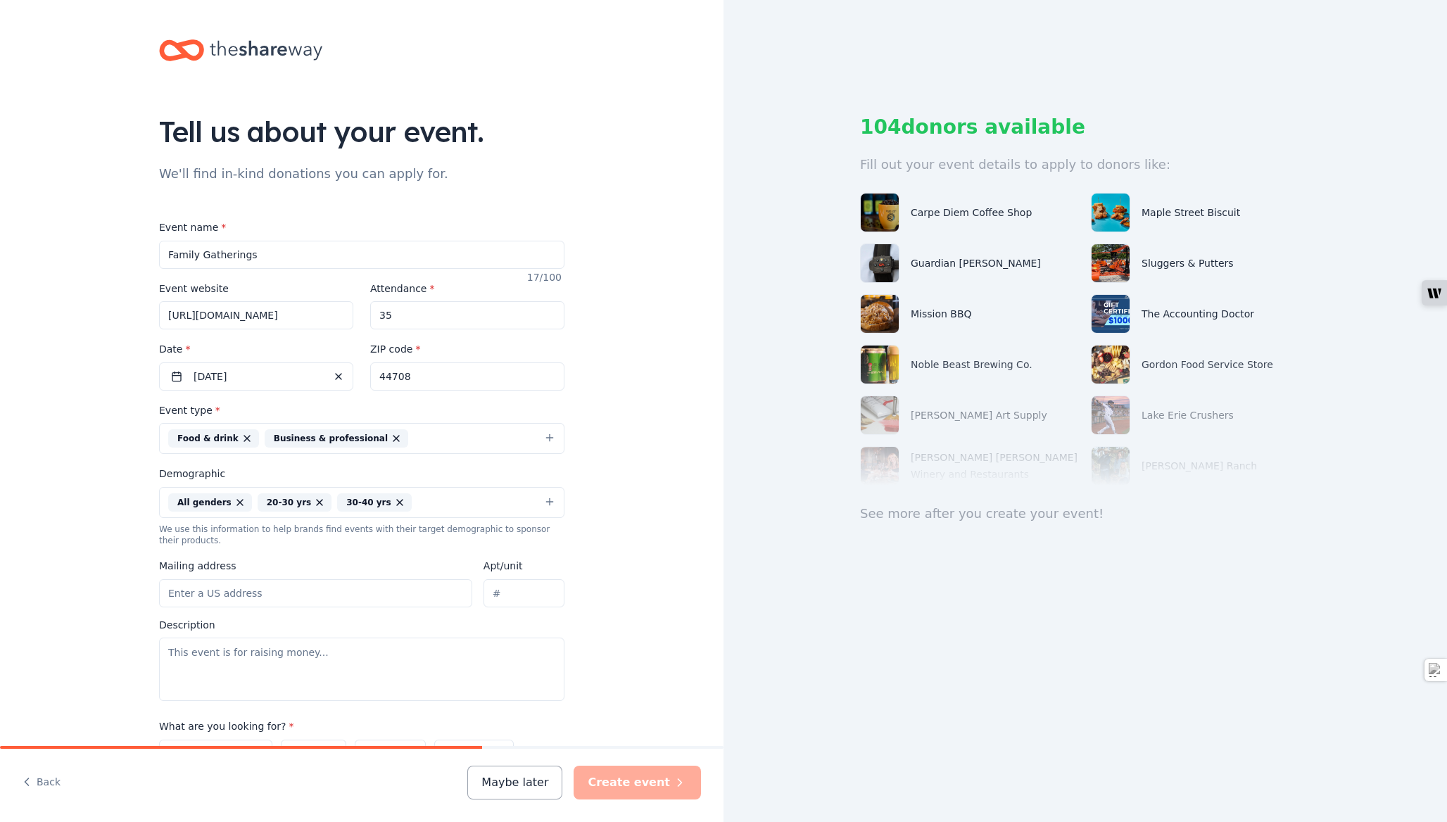
click at [310, 599] on input "Mailing address" at bounding box center [315, 593] width 313 height 28
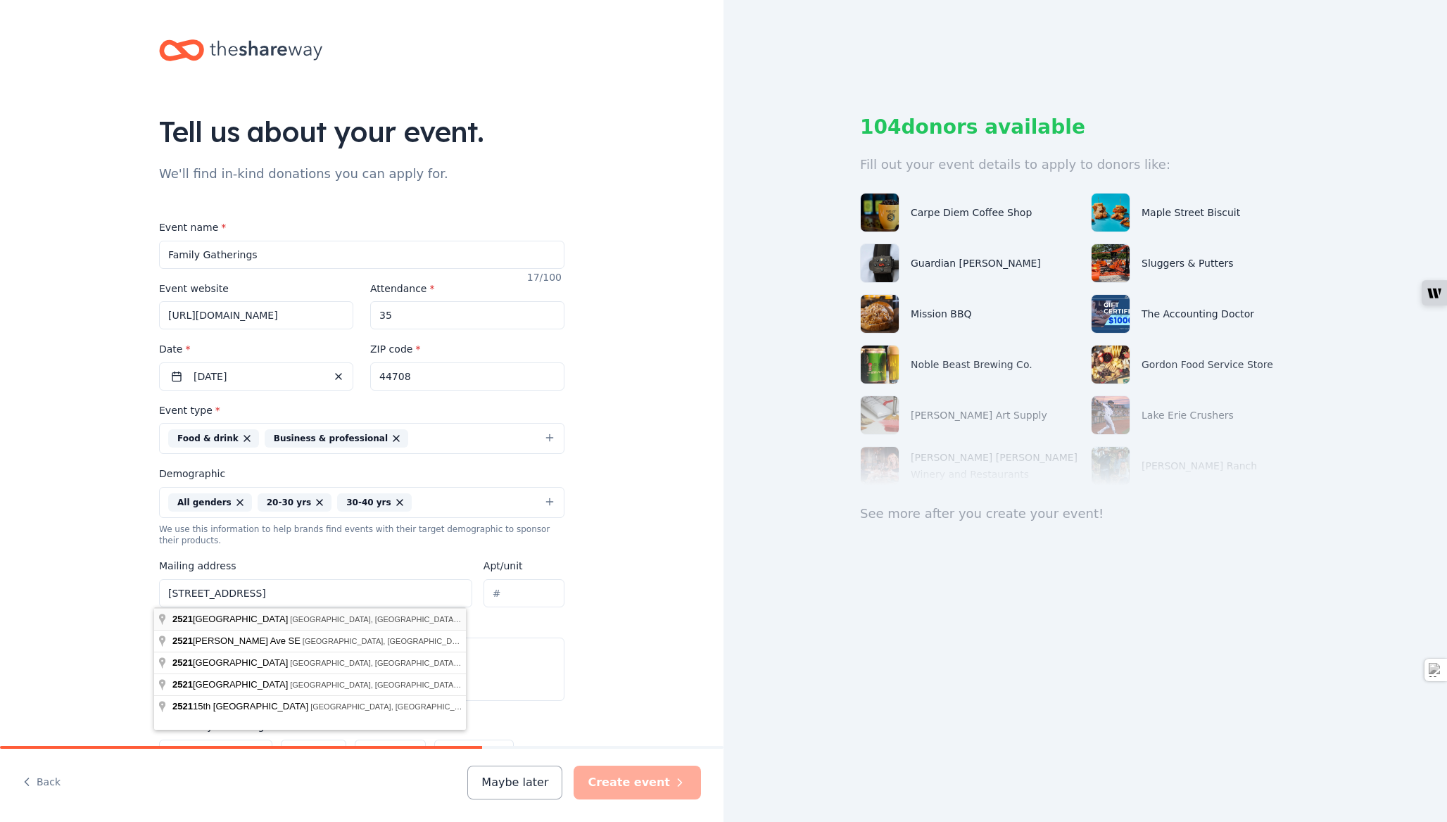
type input "[STREET_ADDRESS]"
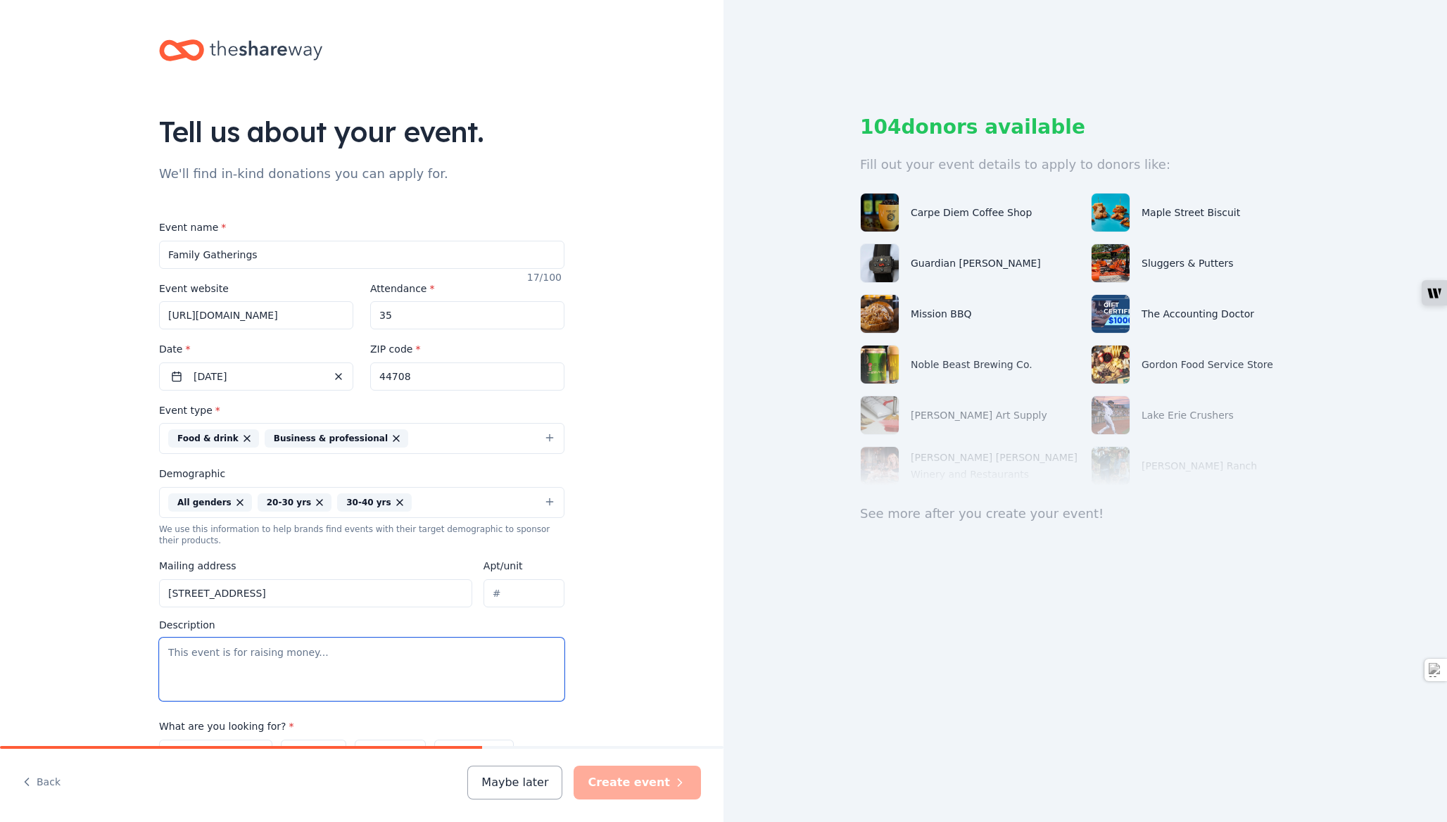
click at [452, 673] on textarea at bounding box center [361, 668] width 405 height 63
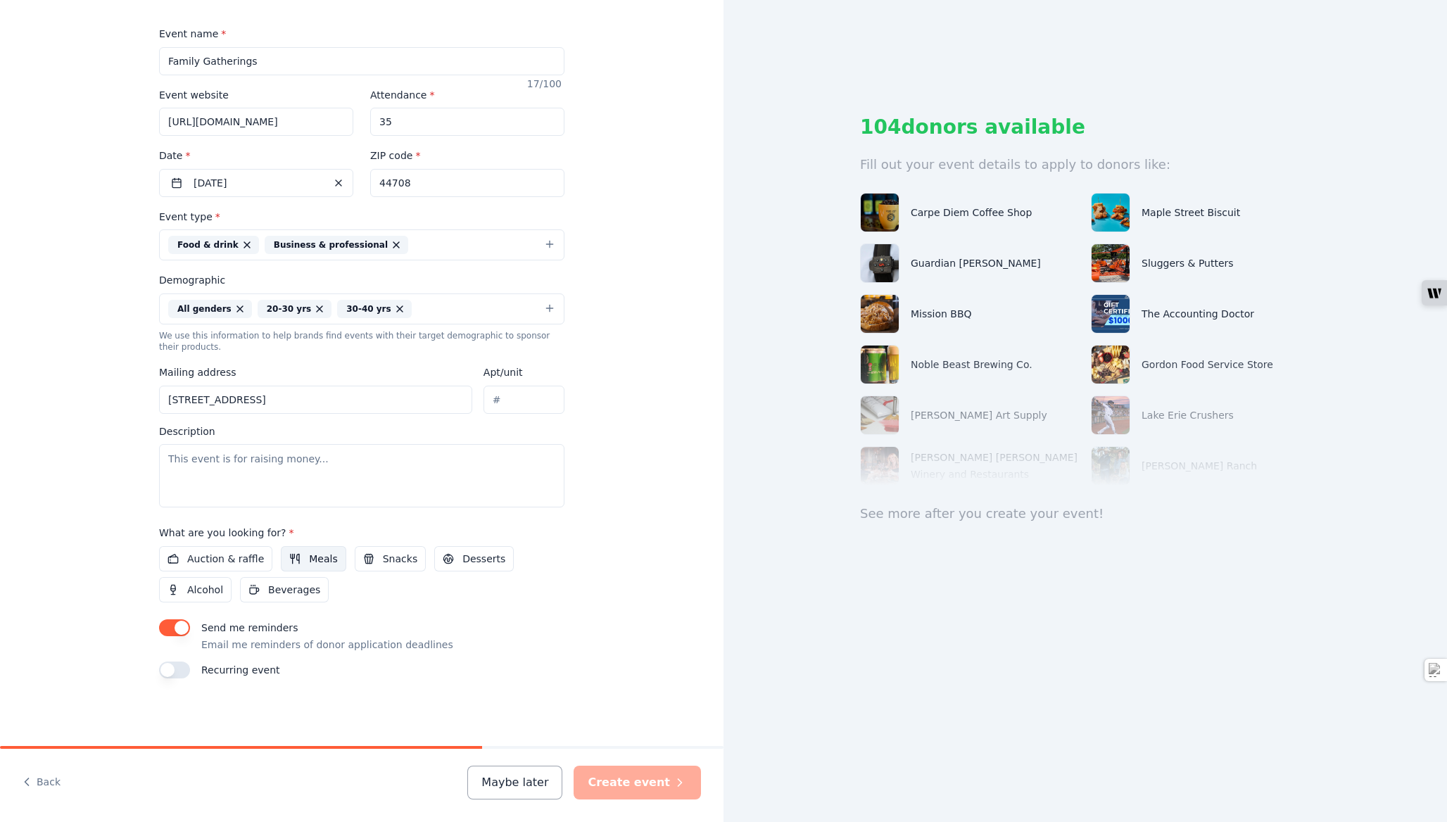
click at [297, 556] on button "Meals" at bounding box center [313, 558] width 65 height 25
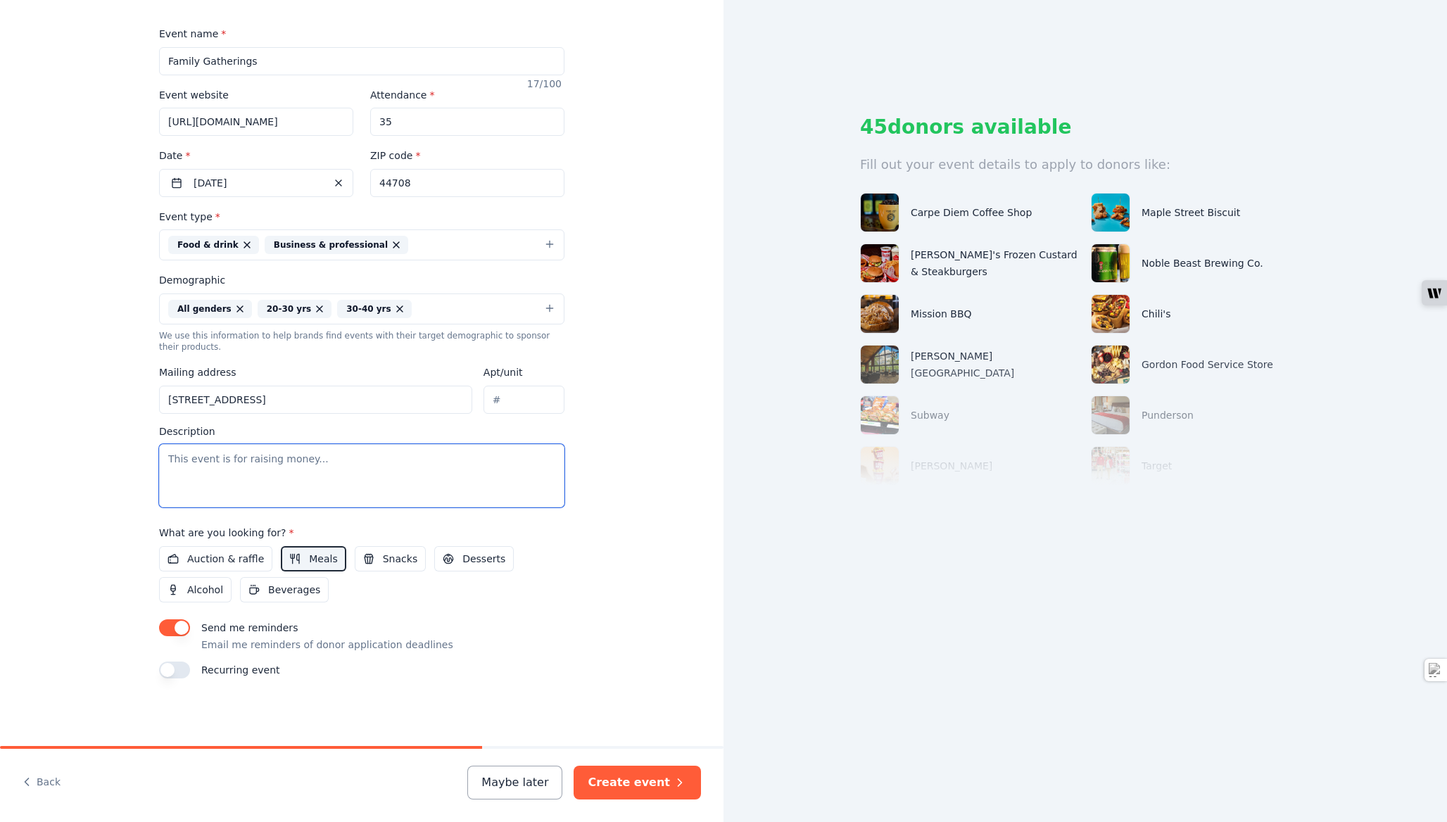
click at [331, 455] on textarea at bounding box center [361, 475] width 405 height 63
type textarea "T"
click at [292, 474] on textarea at bounding box center [361, 475] width 405 height 63
paste textarea "The Family Gathering is a weekly community event hosted by Elevate Life Network…"
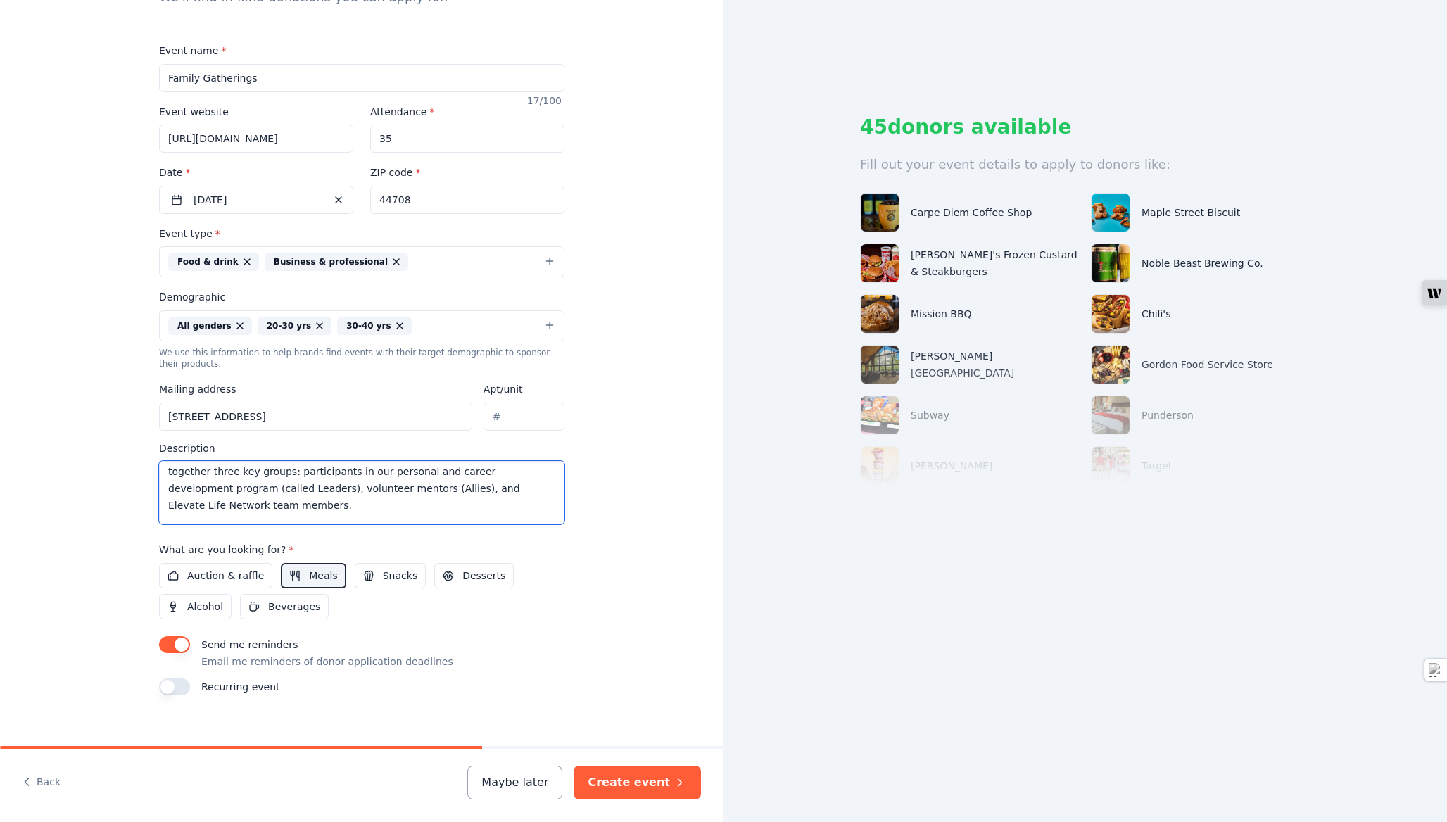
scroll to position [37, 0]
click at [203, 507] on textarea "The Family Gathering is a weekly community event hosted by Elevate Life Network…" at bounding box center [361, 492] width 405 height 63
click at [445, 487] on textarea "The Family Gathering is a weekly community event hosted by Elevate Life Network…" at bounding box center [361, 492] width 405 height 63
type textarea "The Family Gathering is a weekly community event hosted by Elevate Life Network…"
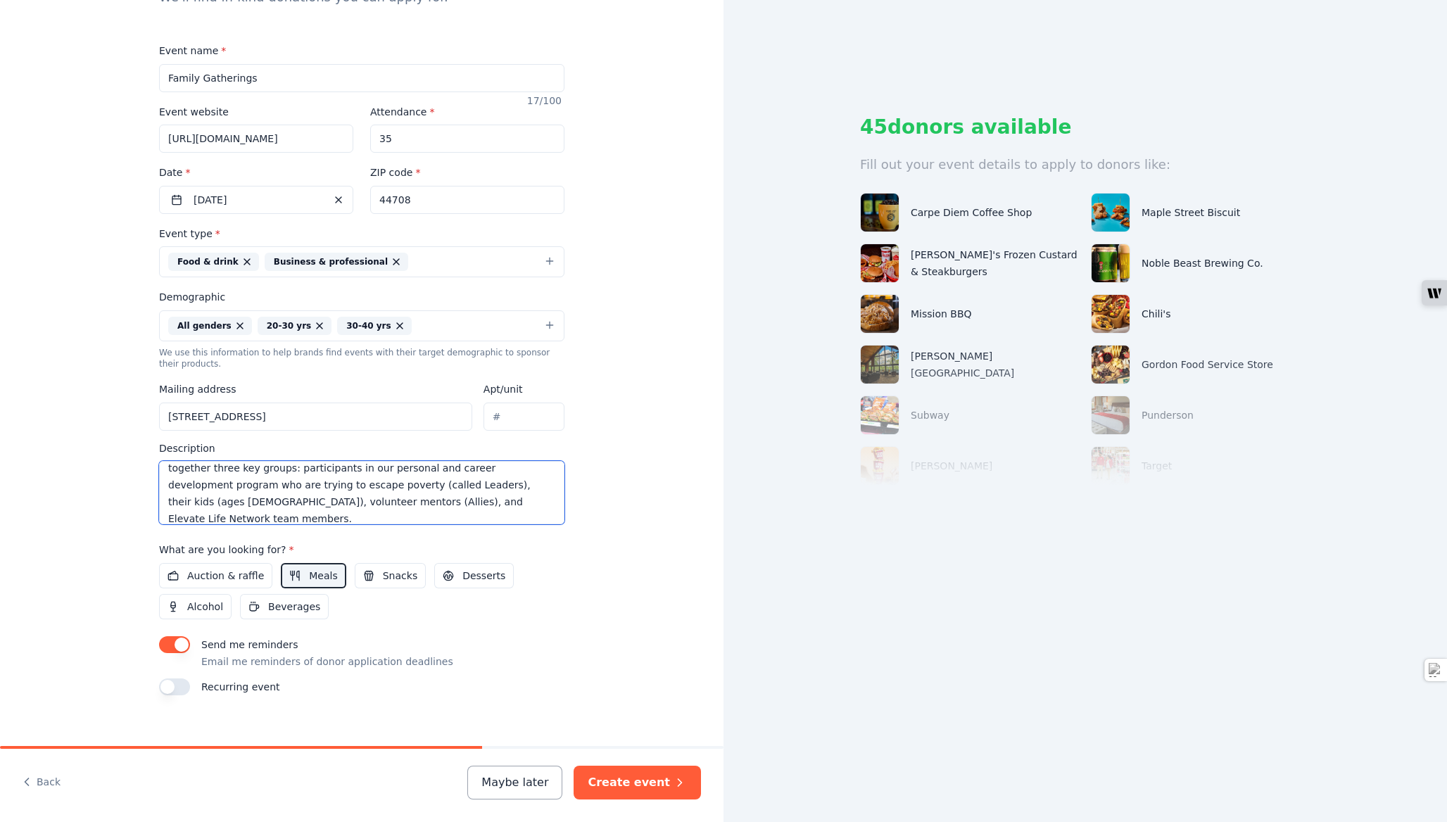
scroll to position [193, 0]
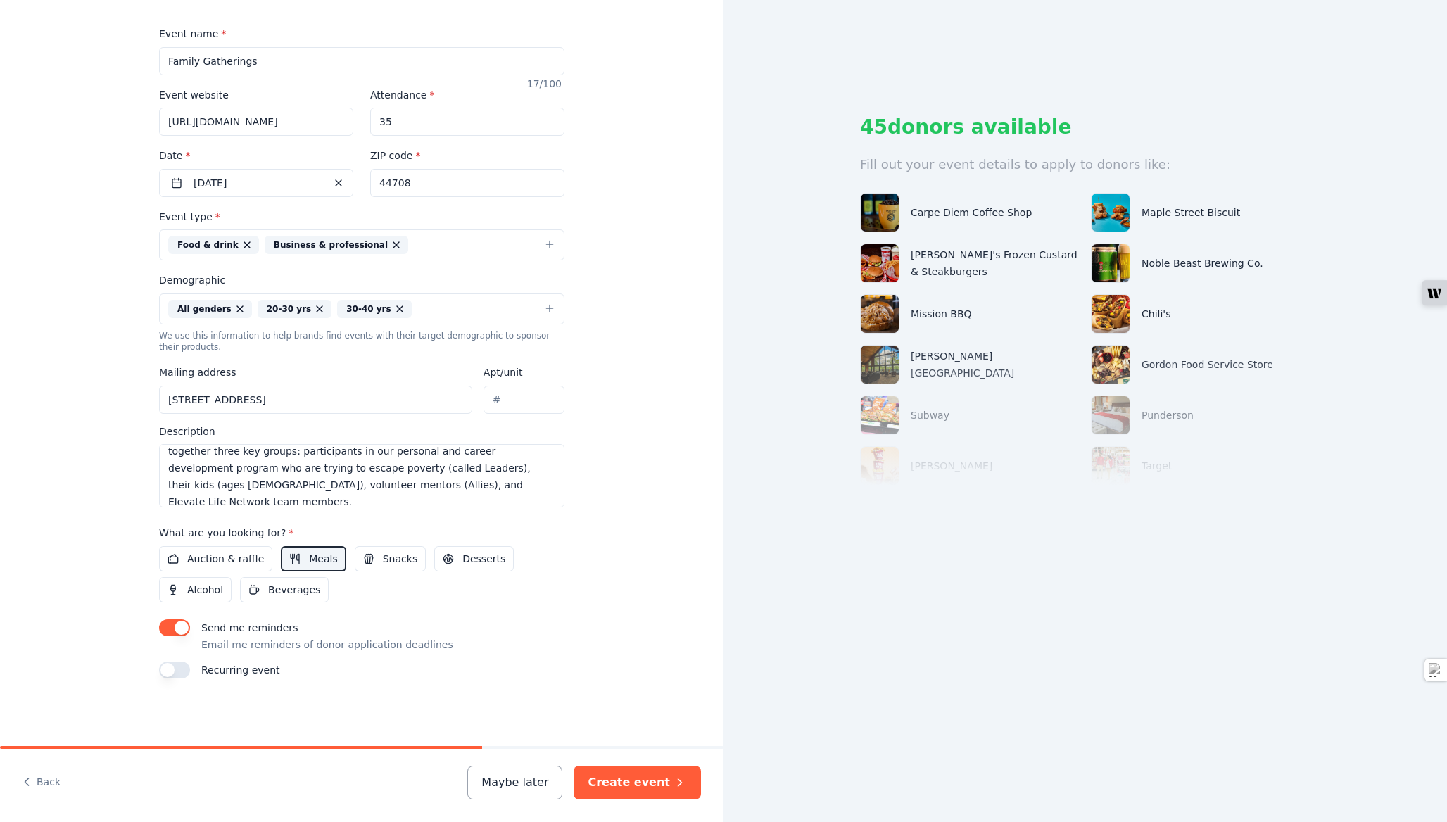
click at [176, 669] on button "button" at bounding box center [174, 669] width 31 height 17
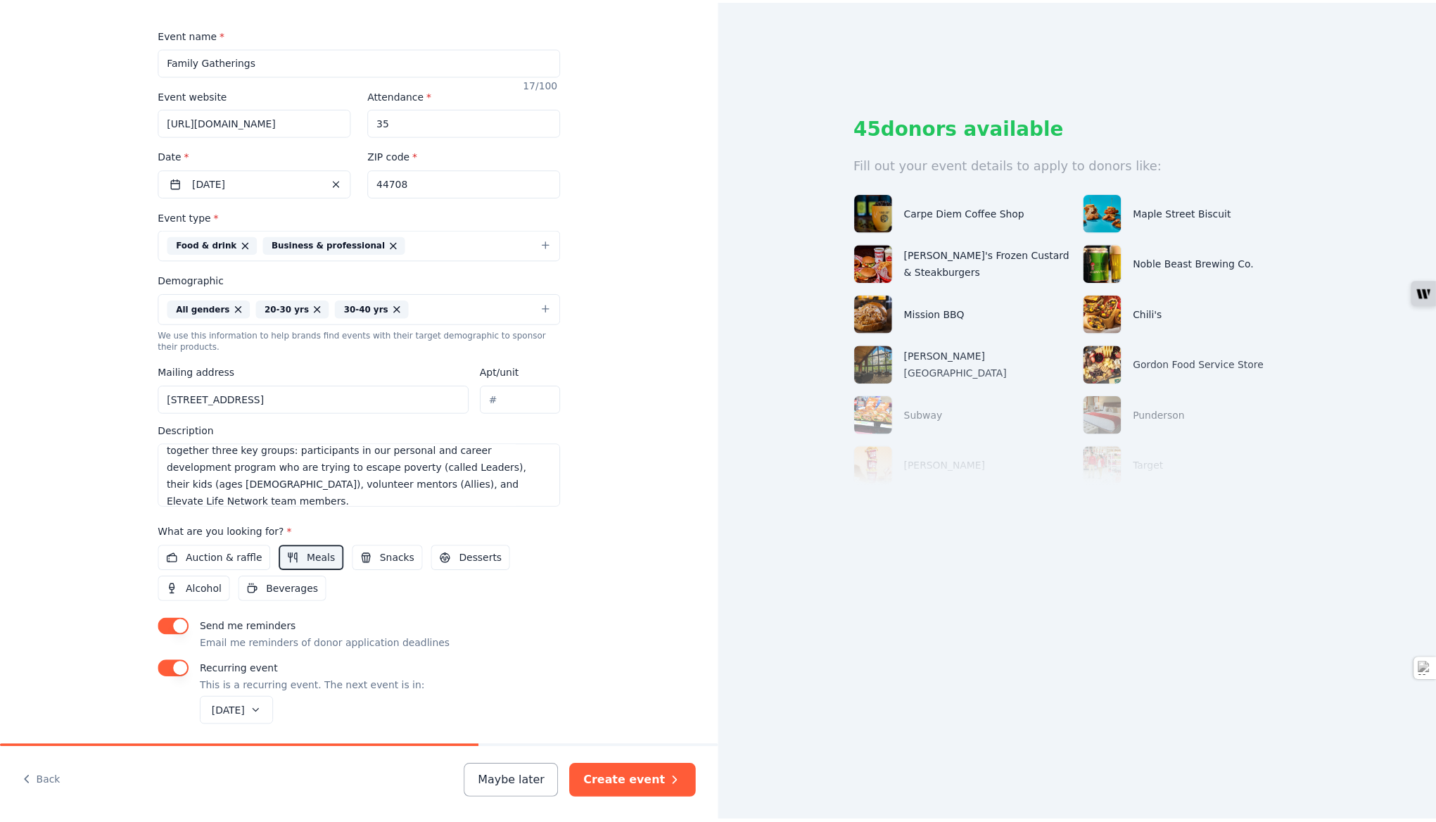
scroll to position [244, 0]
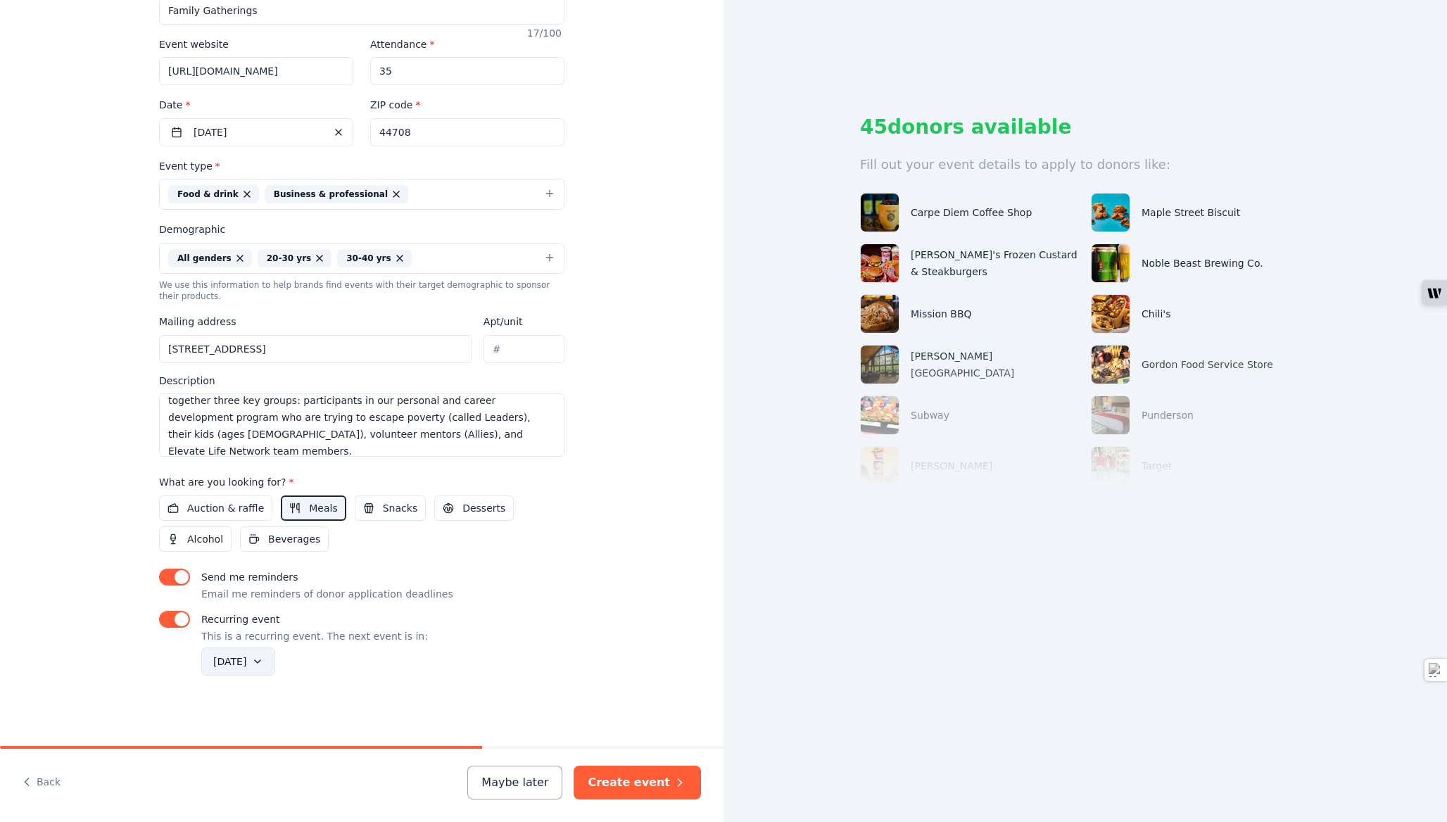
click at [275, 660] on button "[DATE]" at bounding box center [238, 661] width 74 height 28
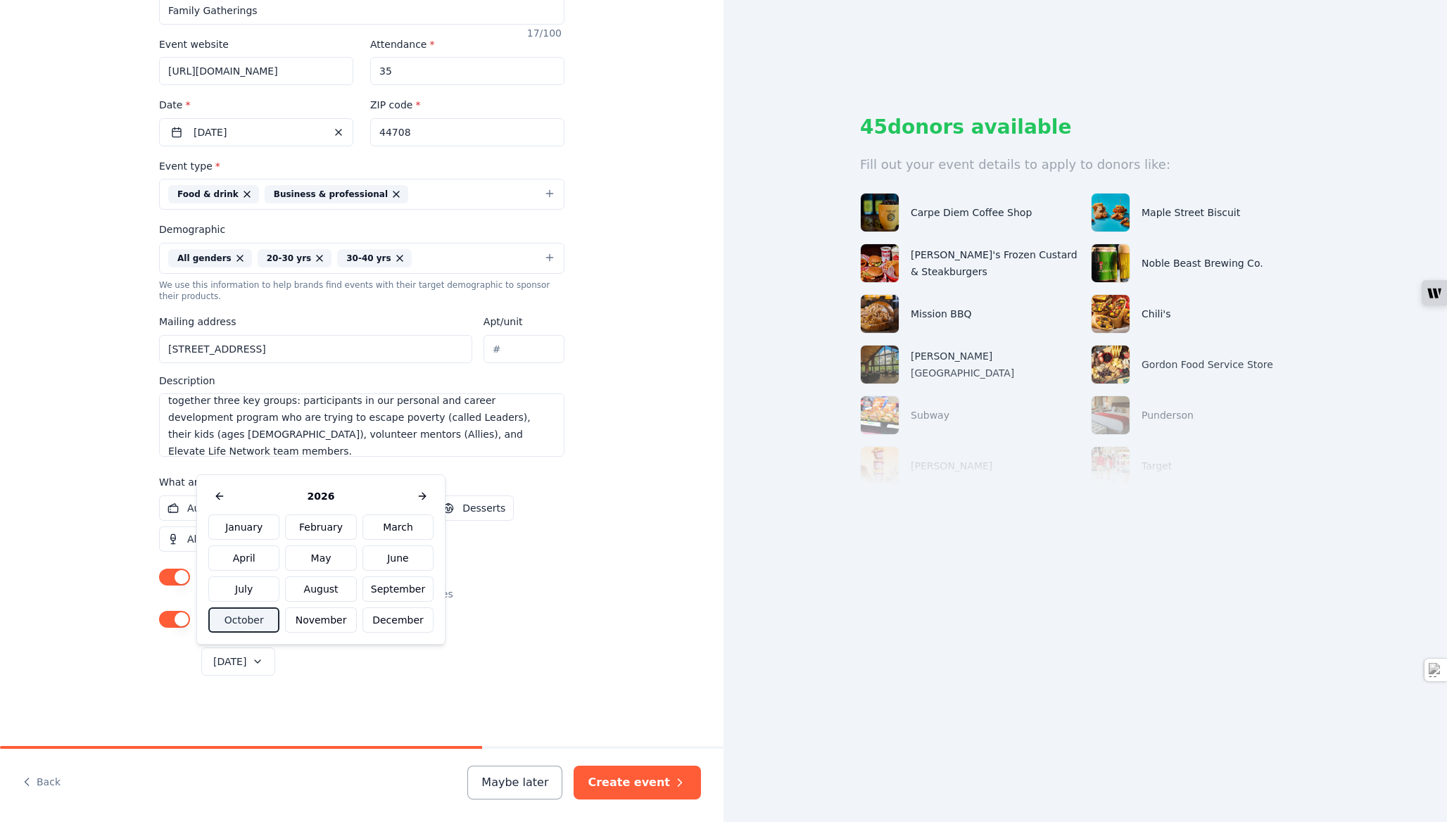
click at [542, 590] on div "Send me reminders Email me reminders of donor application deadlines" at bounding box center [361, 586] width 405 height 34
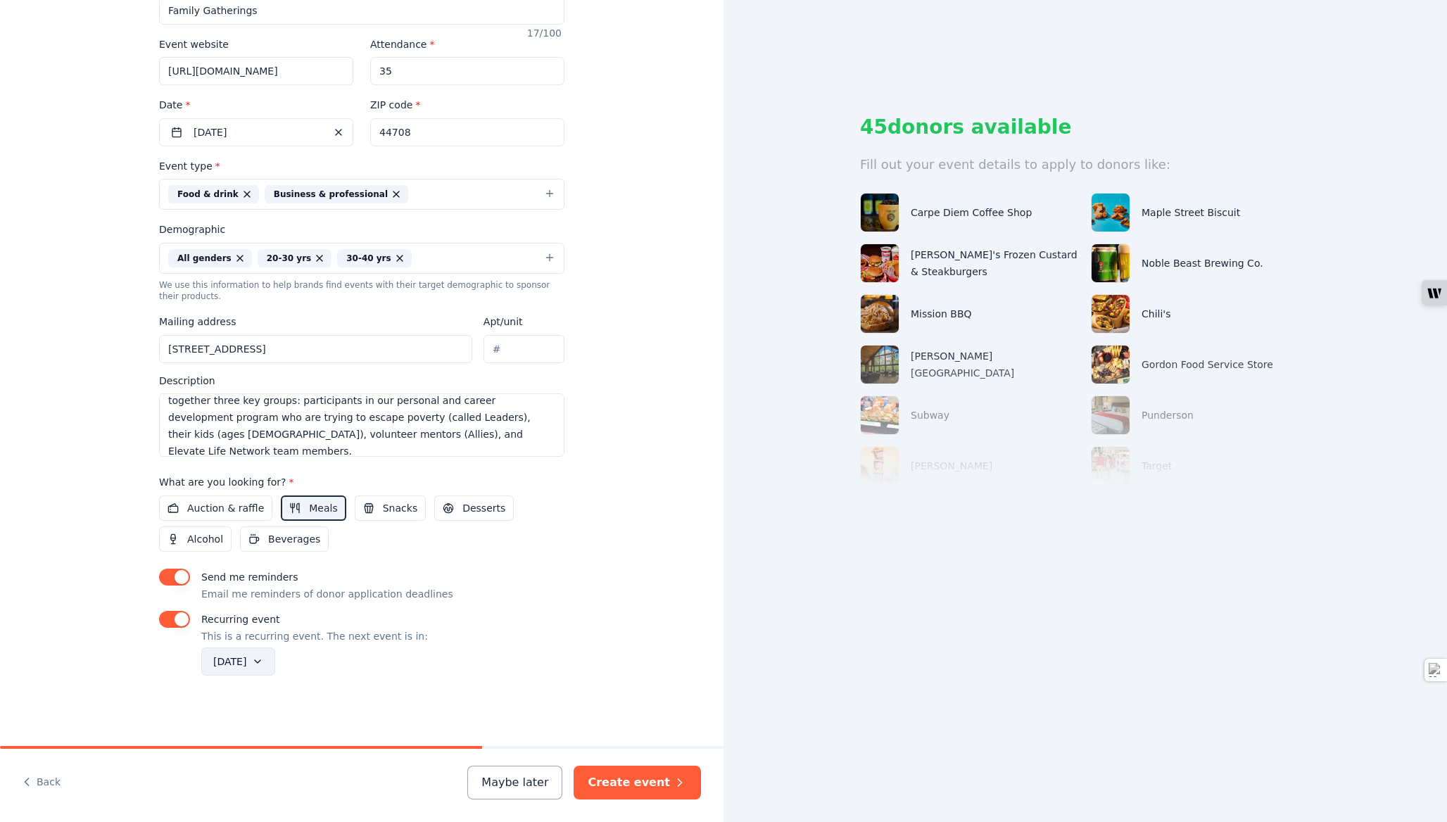
click at [275, 662] on button "[DATE]" at bounding box center [238, 661] width 74 height 28
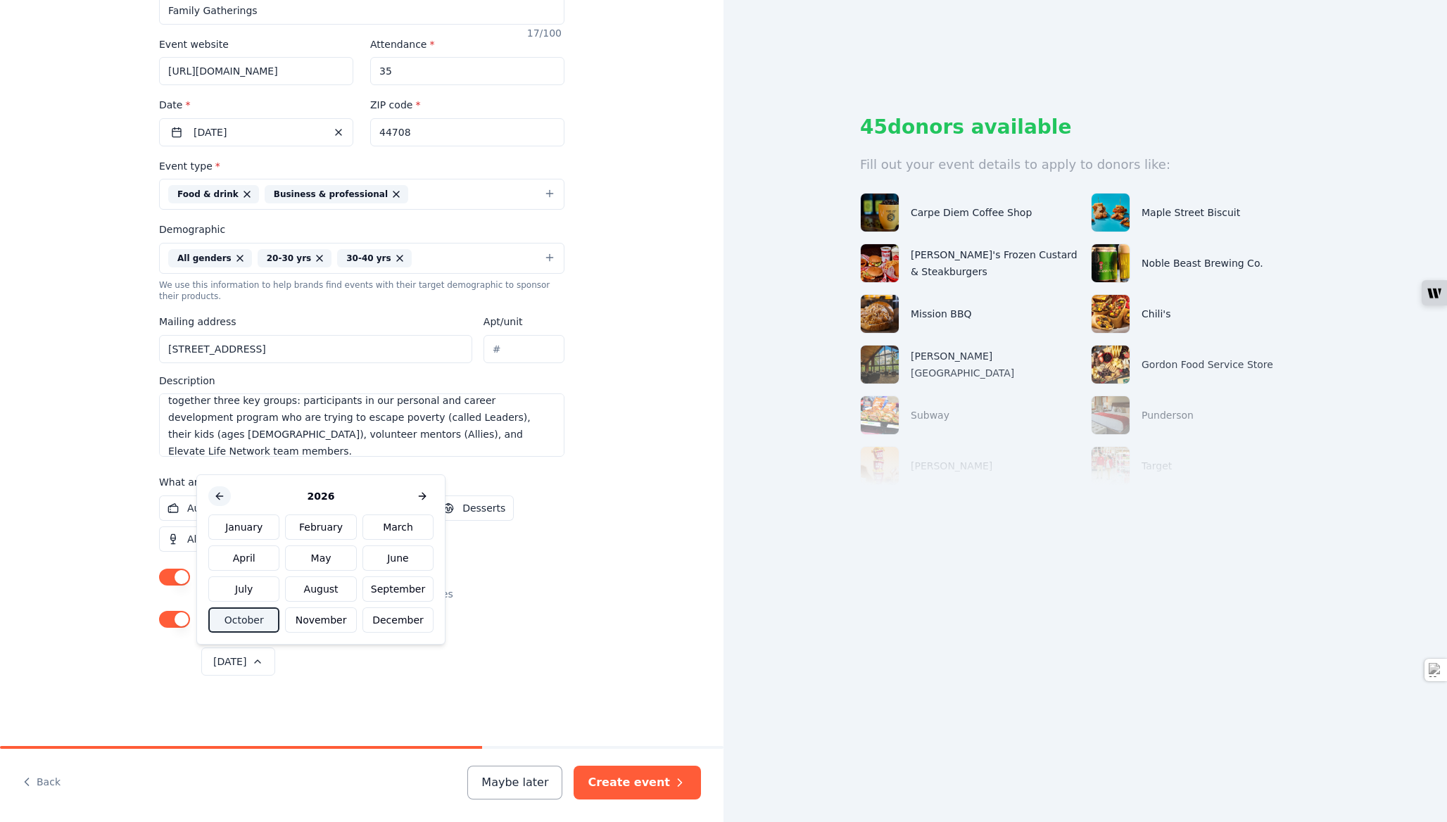
click at [220, 491] on button at bounding box center [219, 496] width 23 height 20
click at [332, 623] on button "November" at bounding box center [320, 619] width 71 height 25
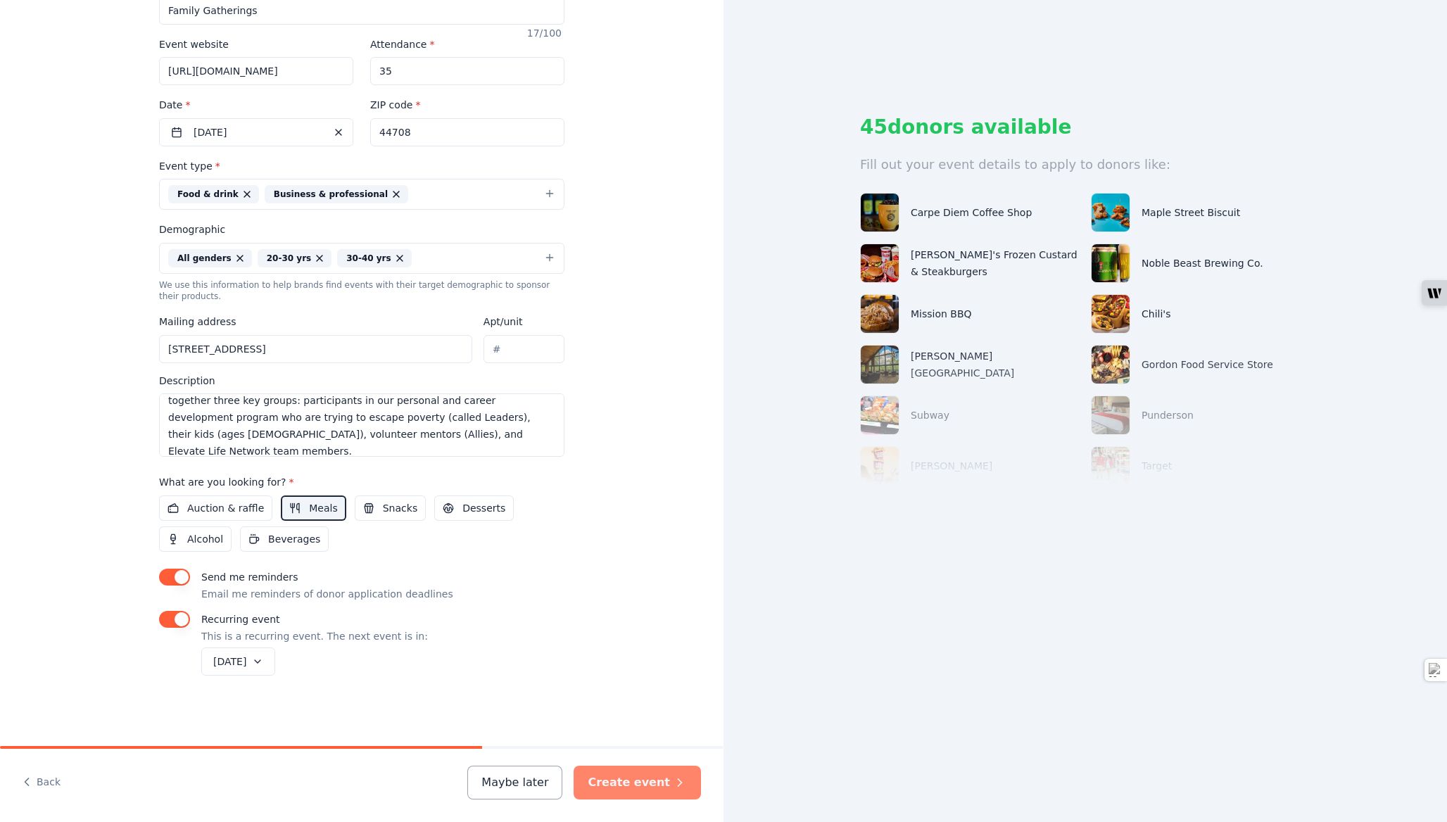
click at [653, 787] on button "Create event" at bounding box center [636, 783] width 127 height 34
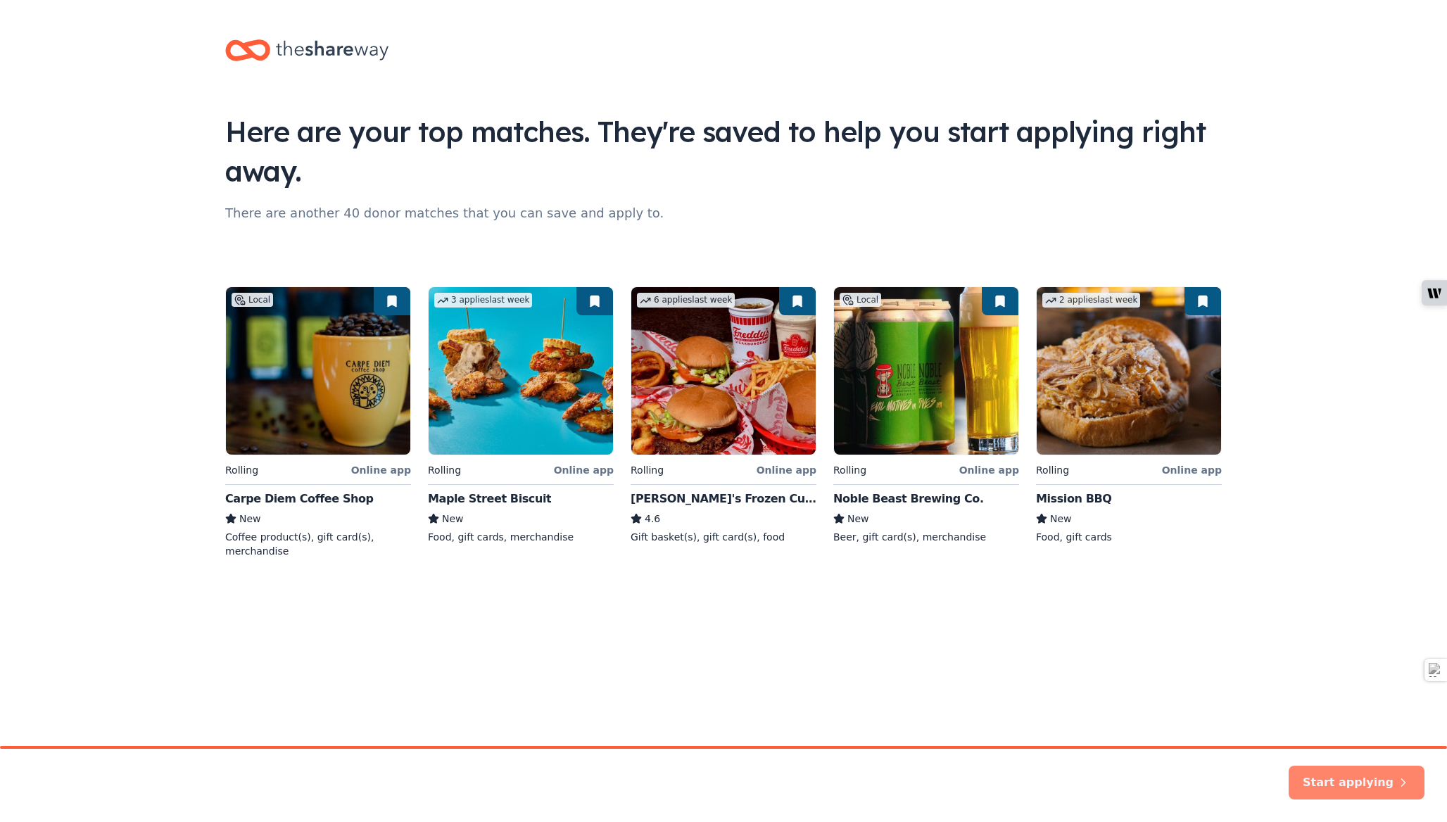
click at [1354, 780] on button "Start applying" at bounding box center [1356, 774] width 136 height 34
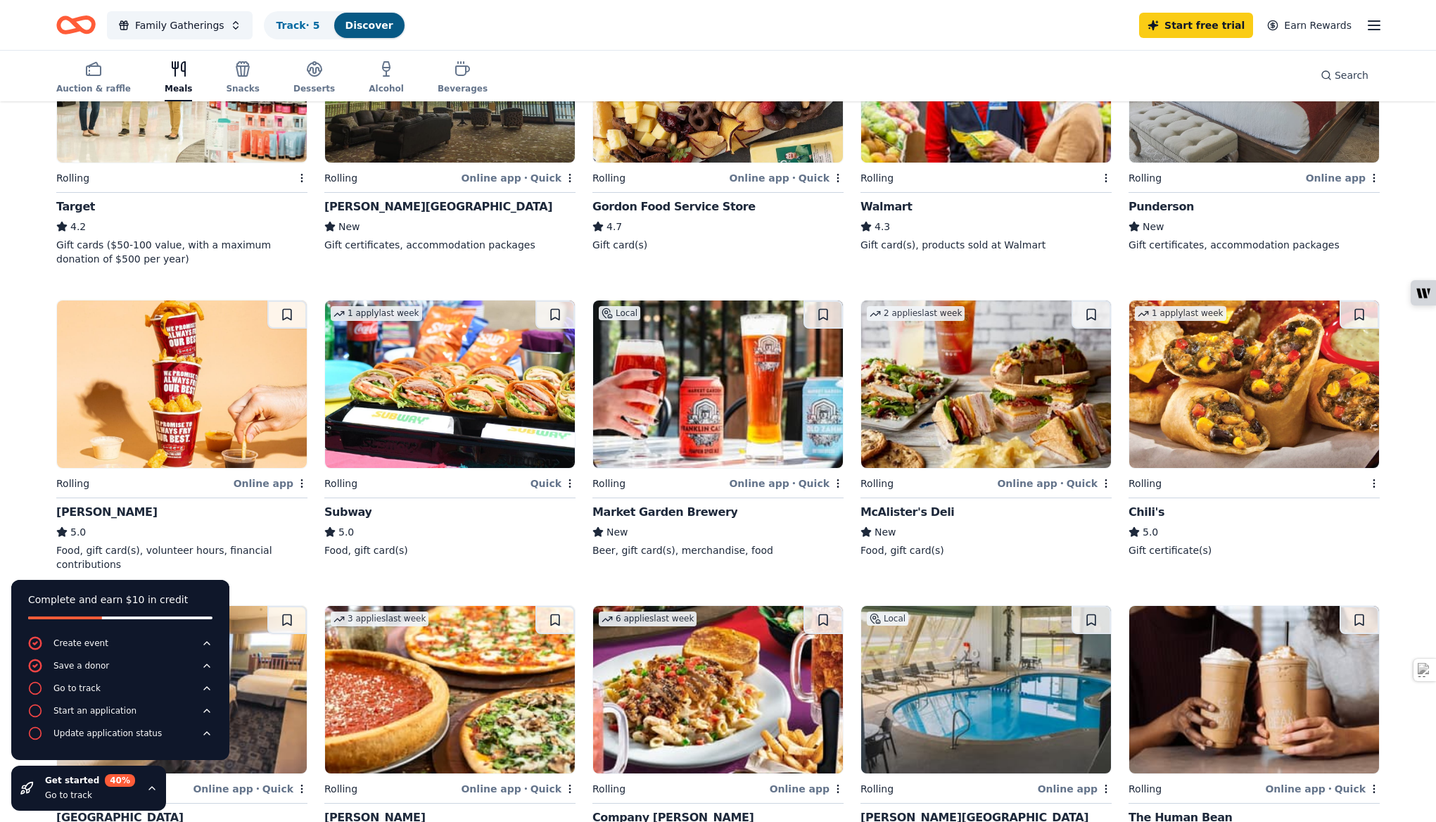
scroll to position [604, 0]
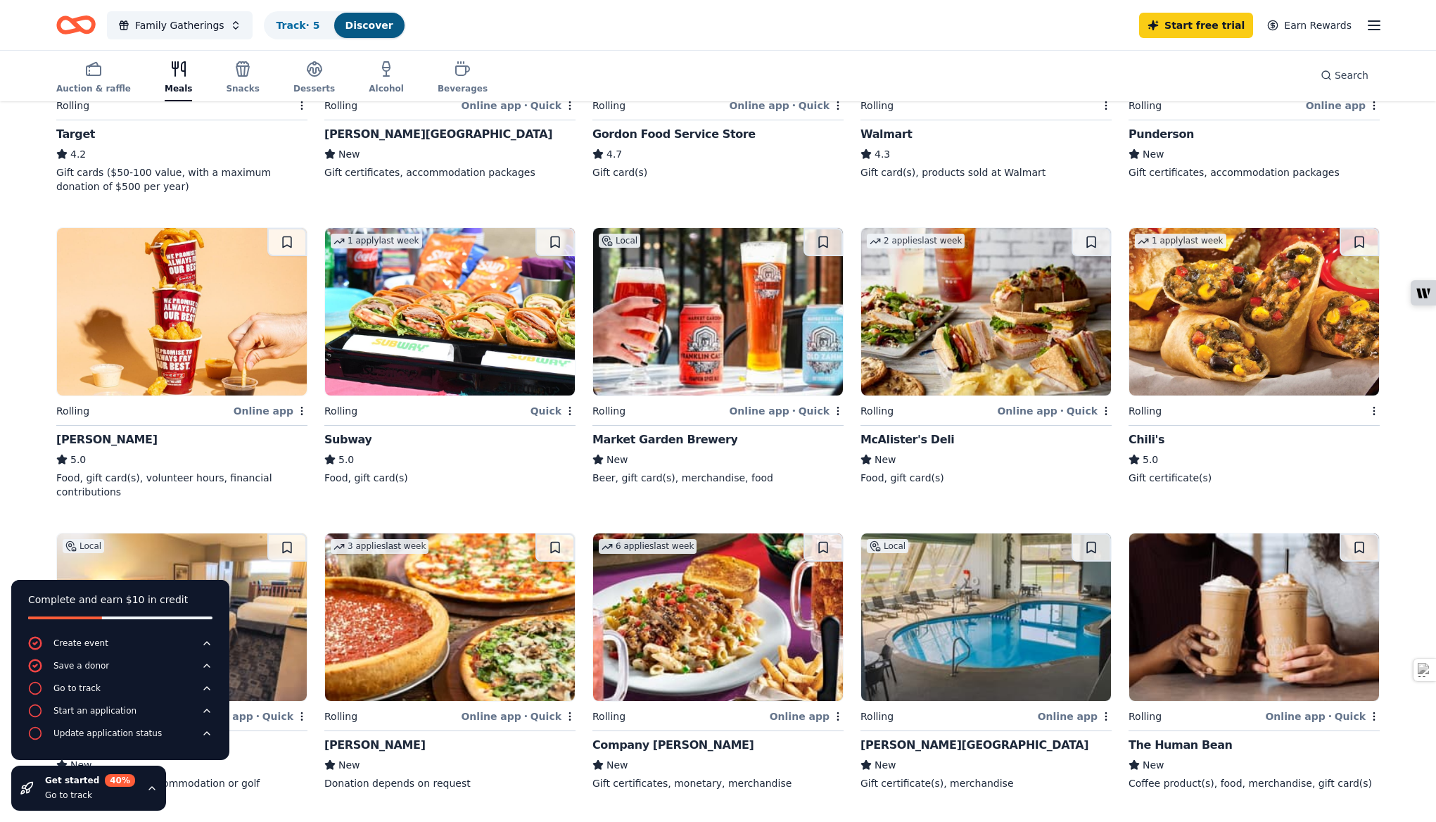
click at [475, 357] on img at bounding box center [450, 311] width 250 height 167
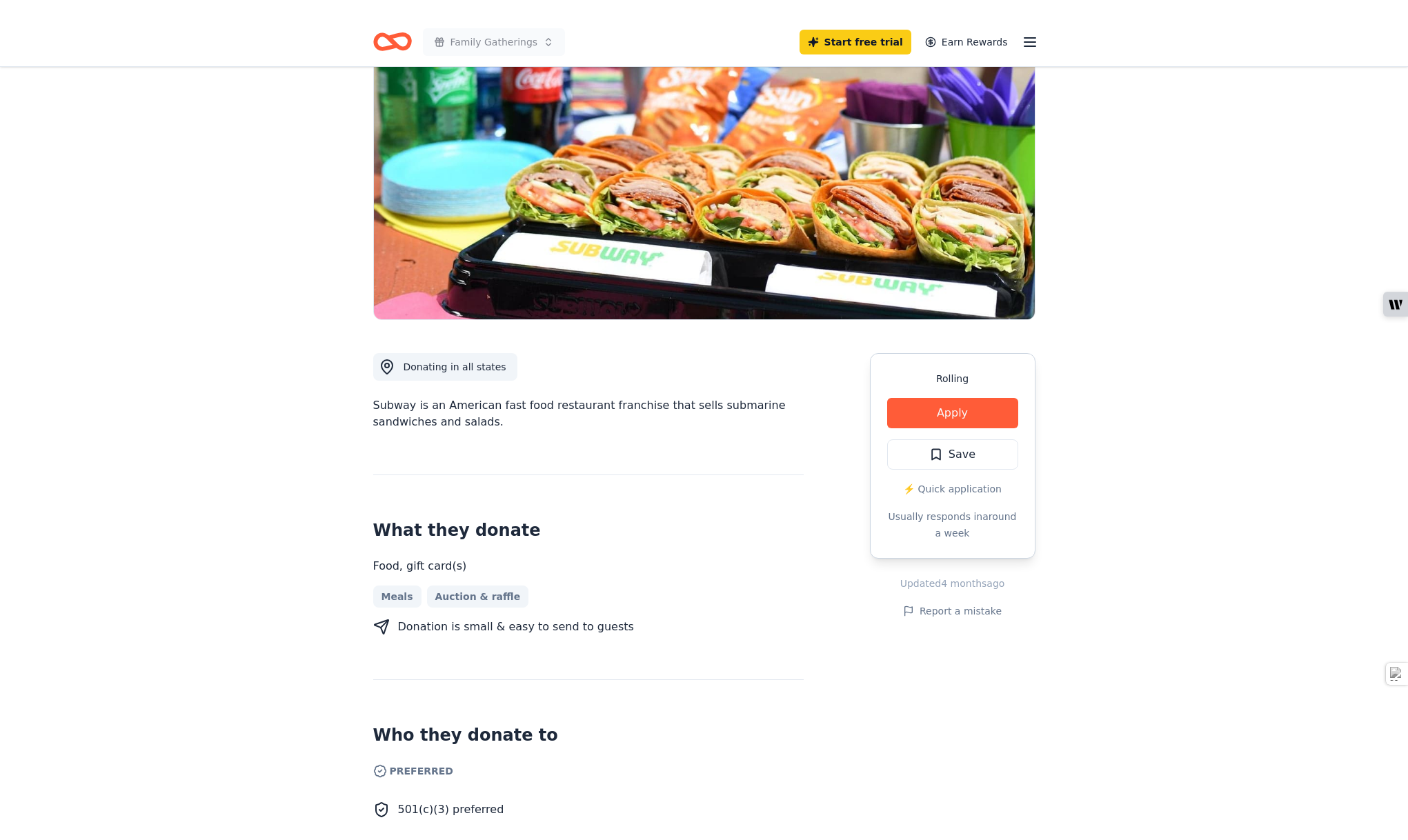
scroll to position [49, 0]
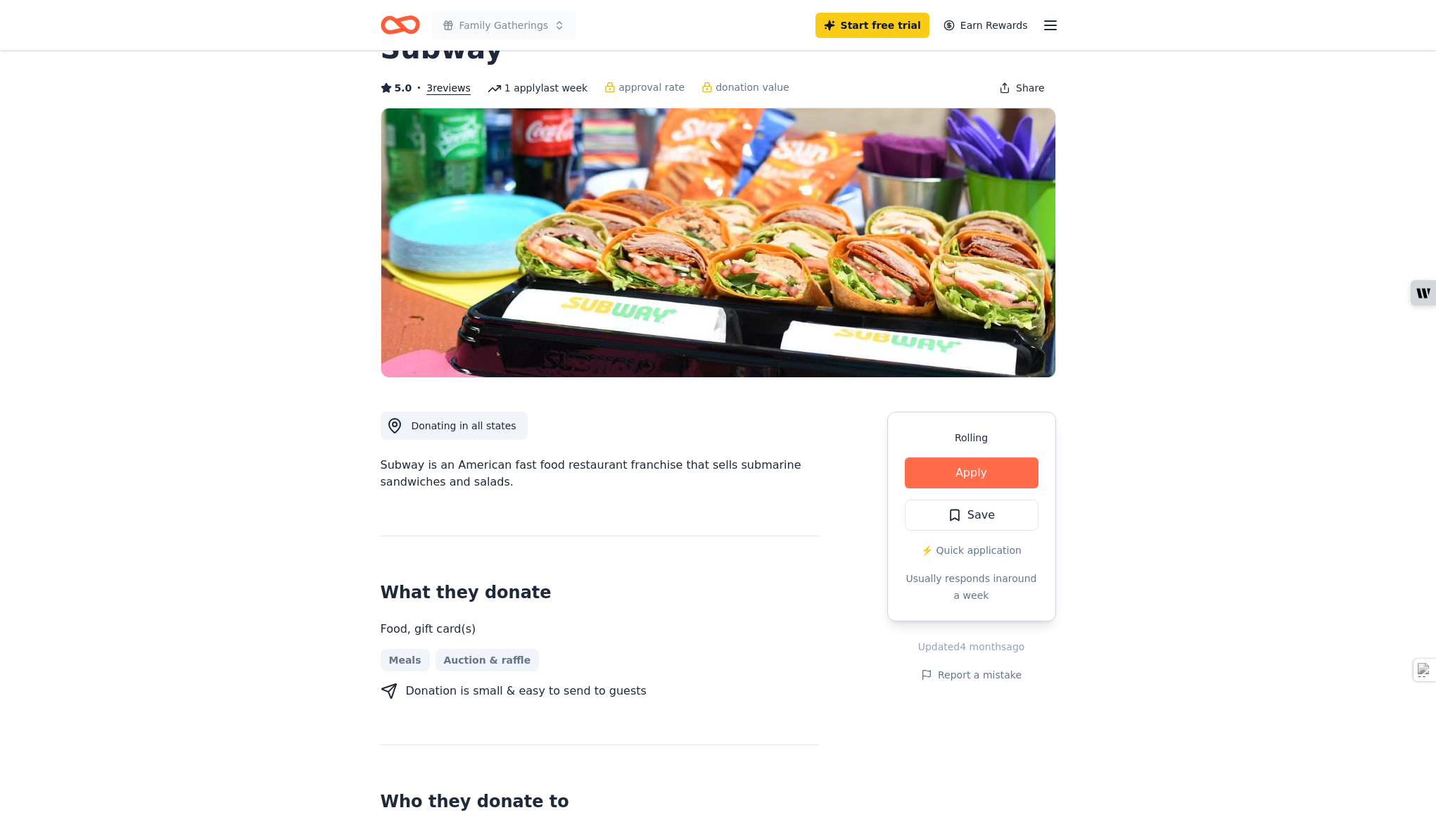
click at [993, 478] on button "Apply" at bounding box center [972, 472] width 134 height 31
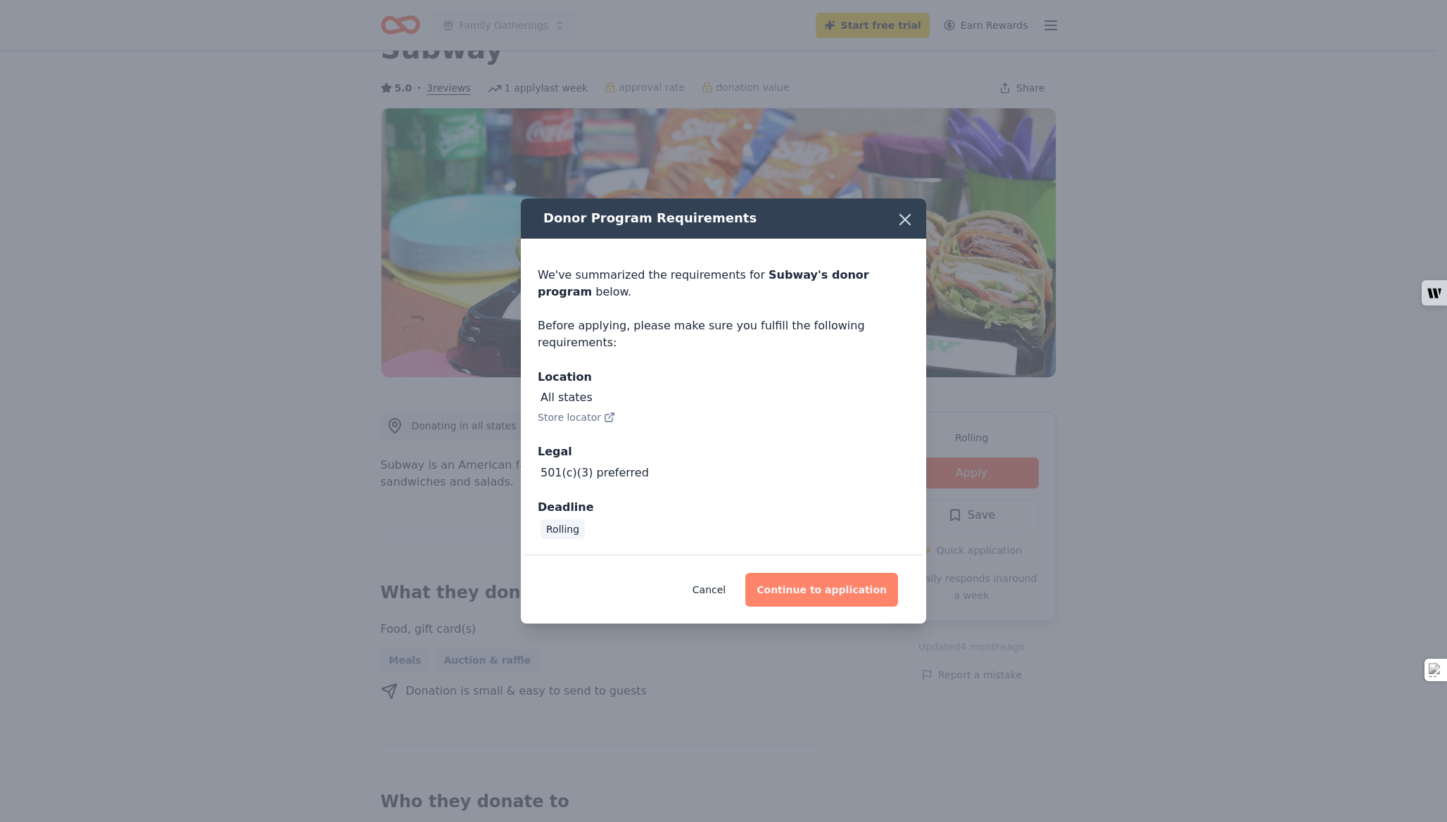
click at [858, 590] on button "Continue to application" at bounding box center [821, 590] width 153 height 34
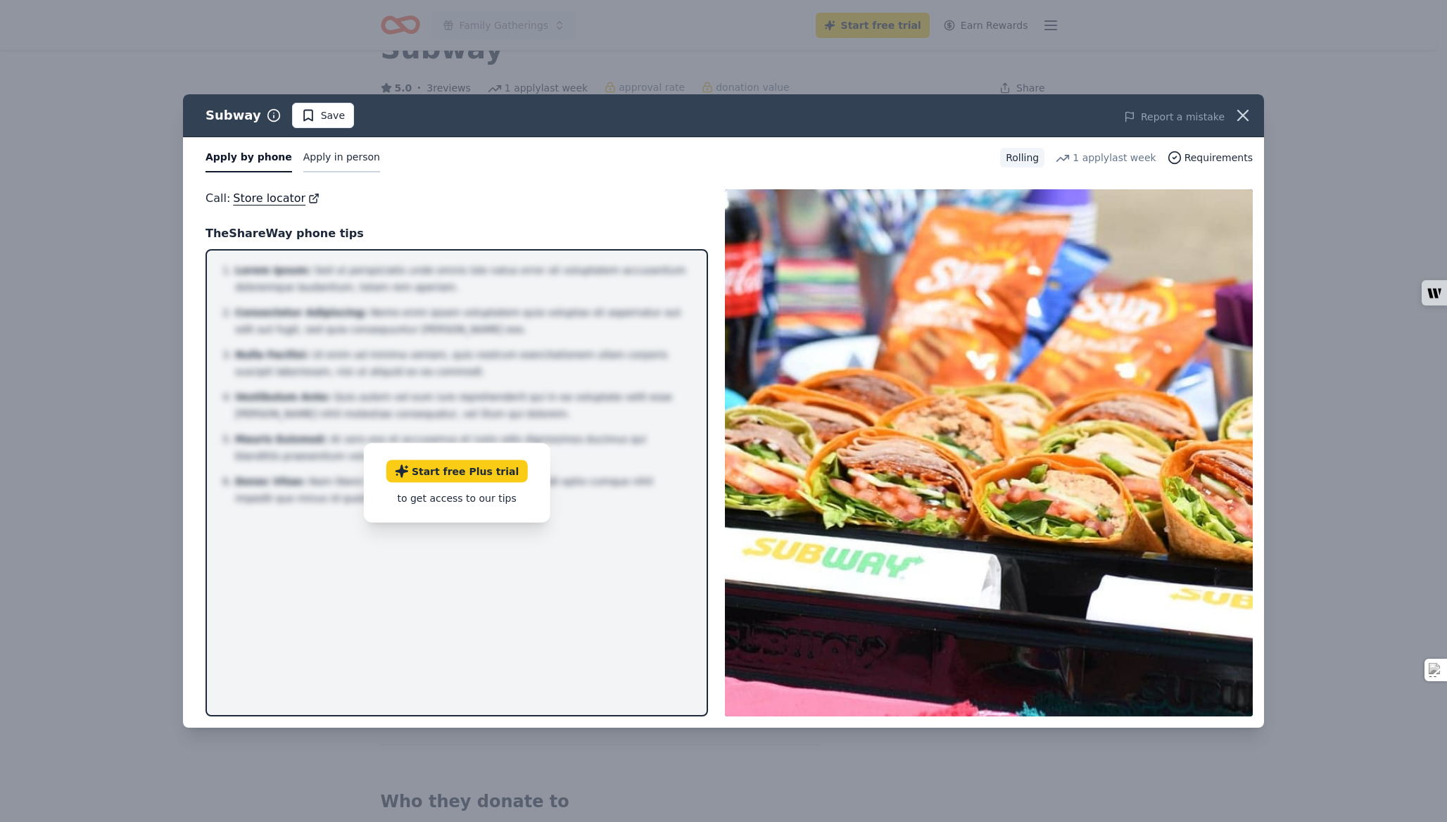
click at [334, 160] on button "Apply in person" at bounding box center [341, 158] width 77 height 30
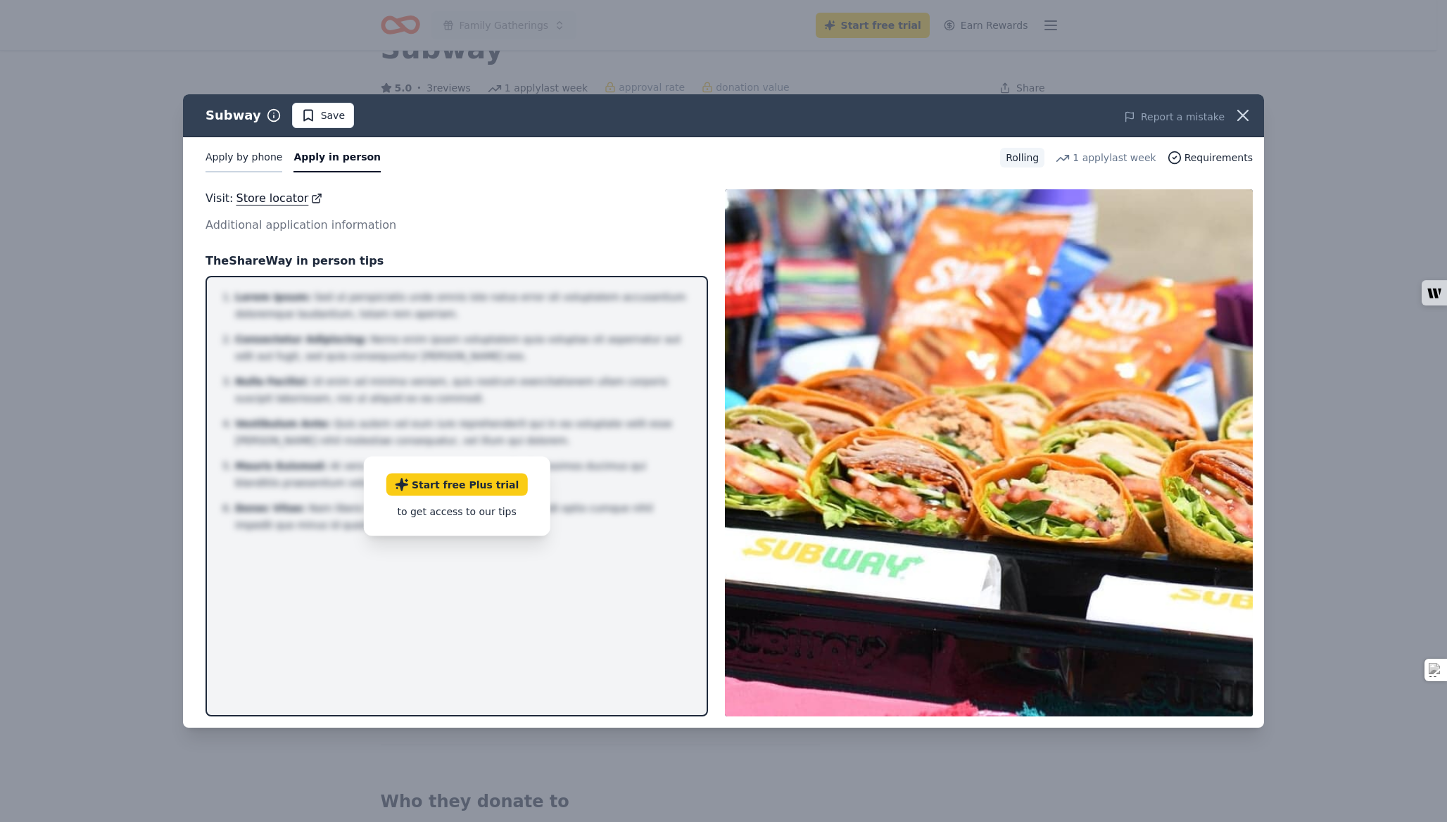
click at [242, 158] on button "Apply by phone" at bounding box center [243, 158] width 77 height 30
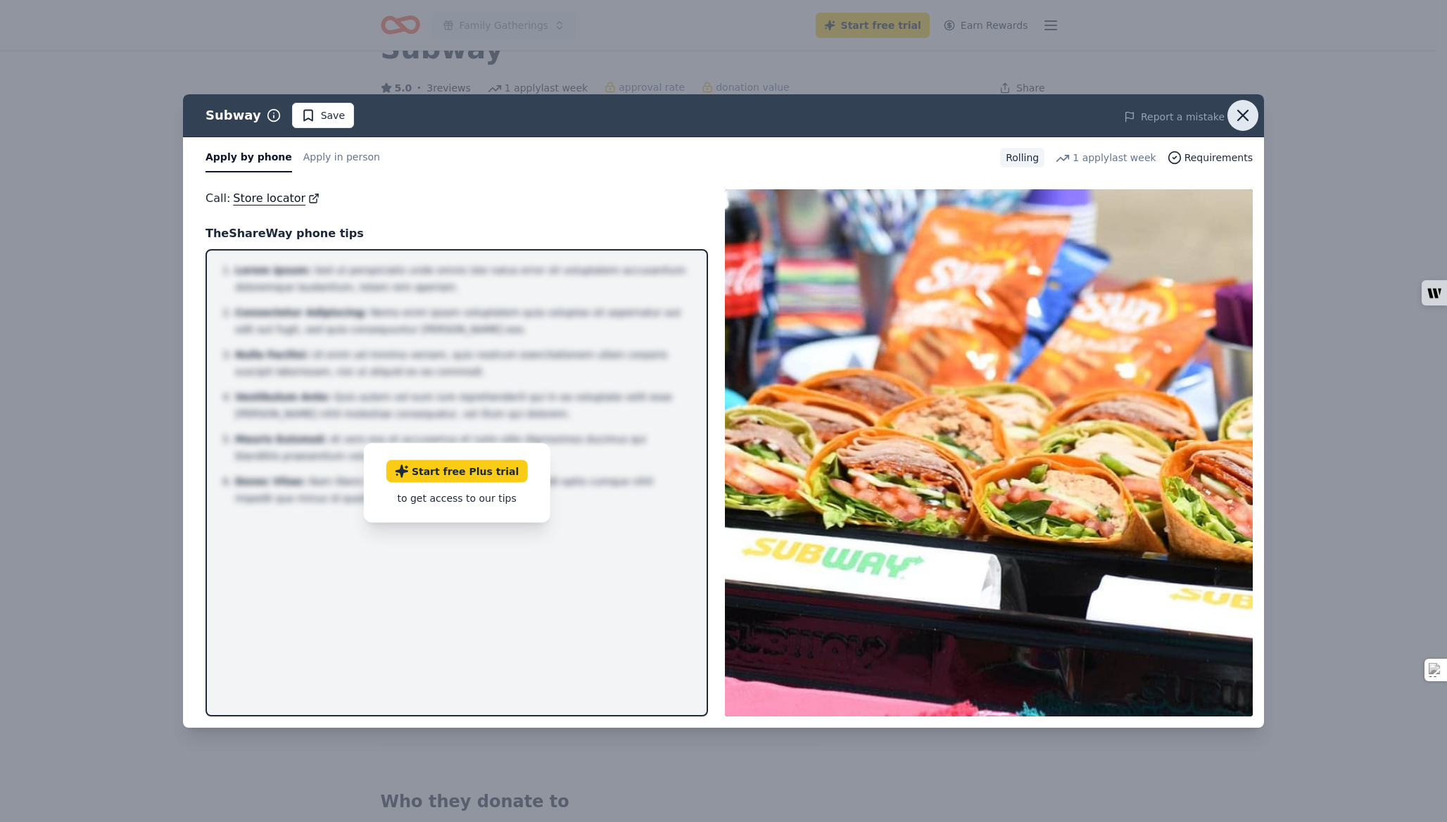
click at [1253, 116] on button "button" at bounding box center [1242, 115] width 31 height 31
